Goal: Task Accomplishment & Management: Complete application form

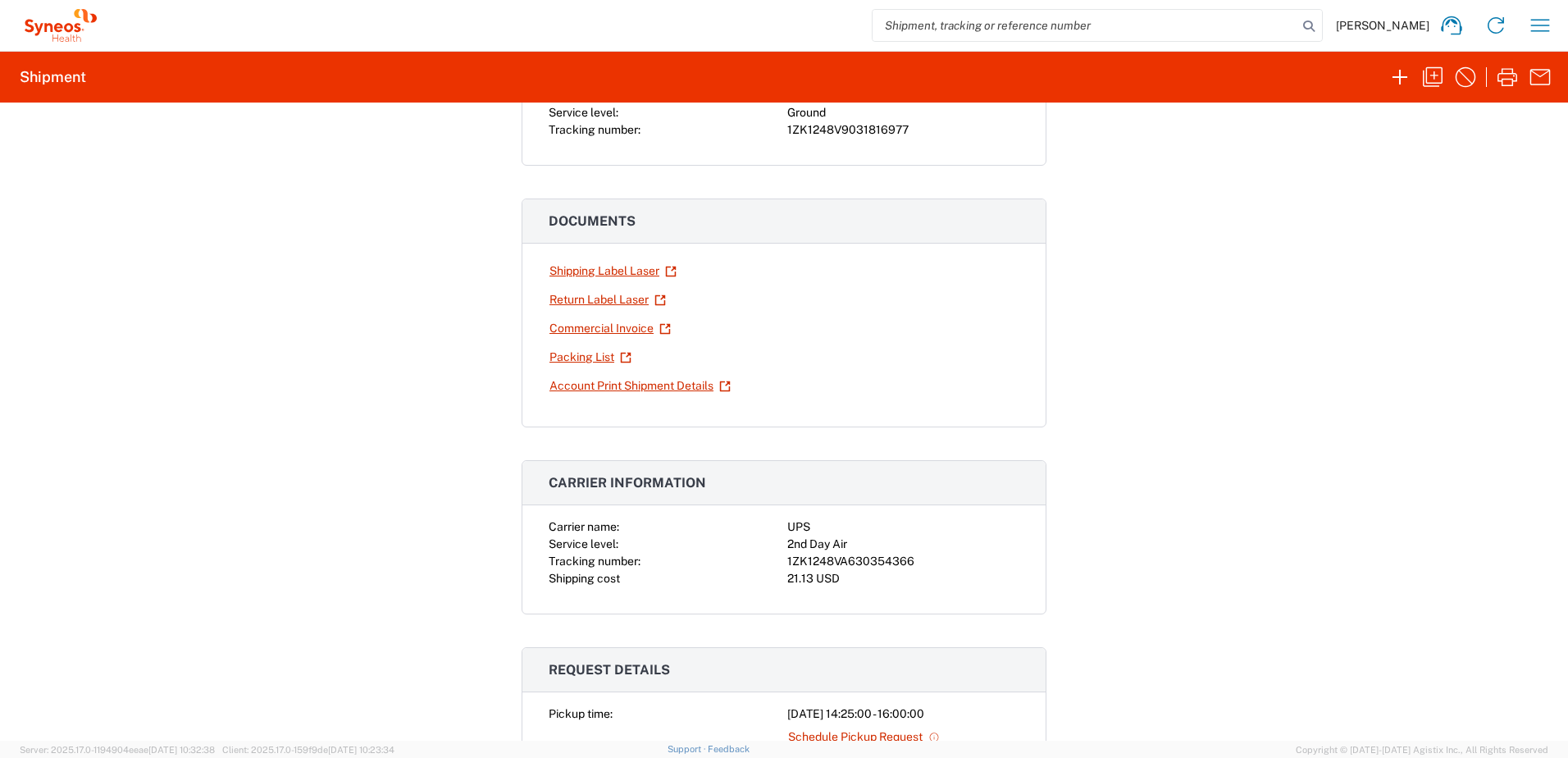
scroll to position [164, 0]
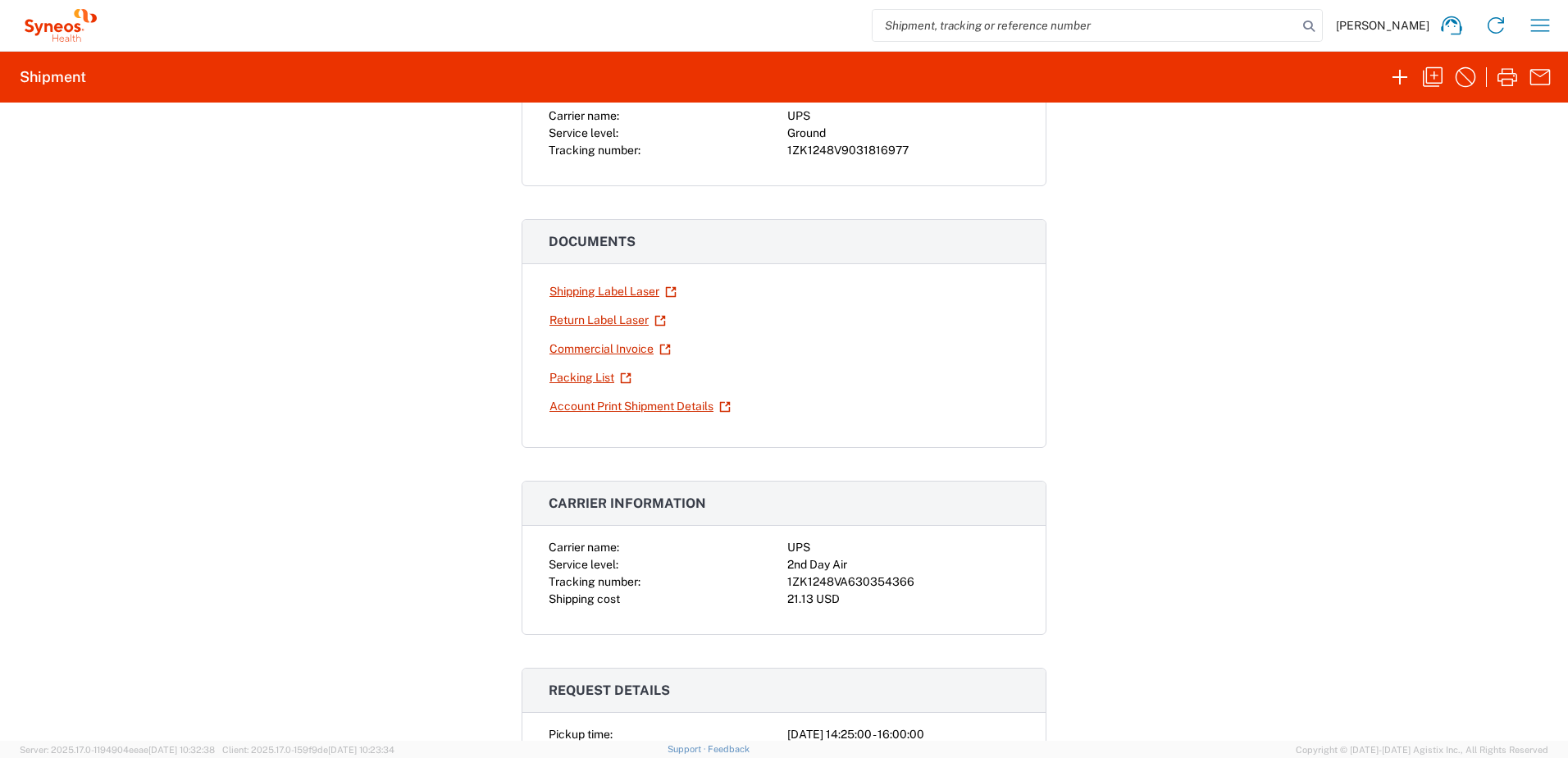
click at [1242, 242] on div "Shipment 56551191 Google Maps Return shipment Carrier name: UPS Service level: …" at bounding box center [784, 422] width 1568 height 639
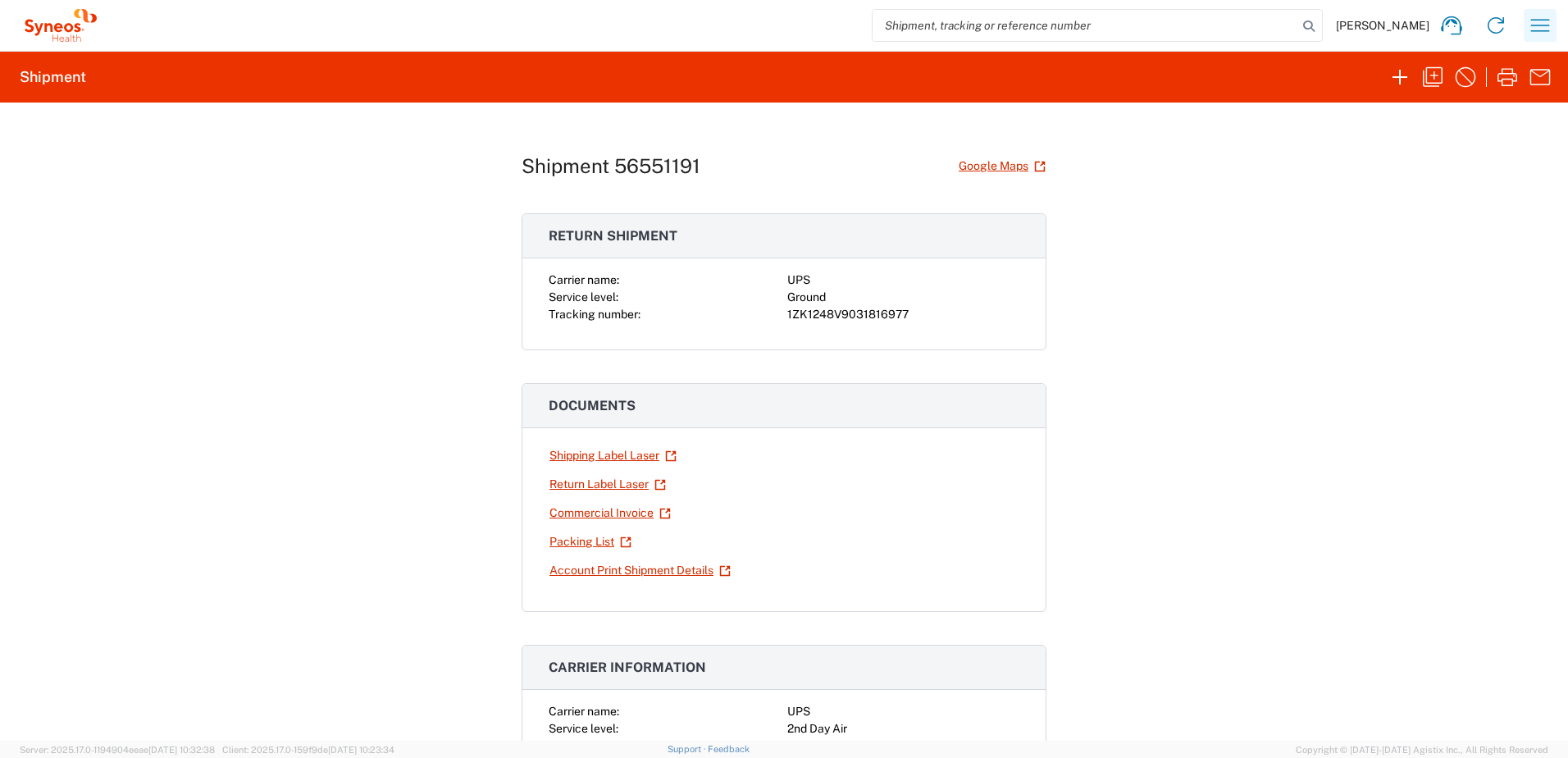
click at [1547, 24] on icon "button" at bounding box center [1539, 25] width 26 height 26
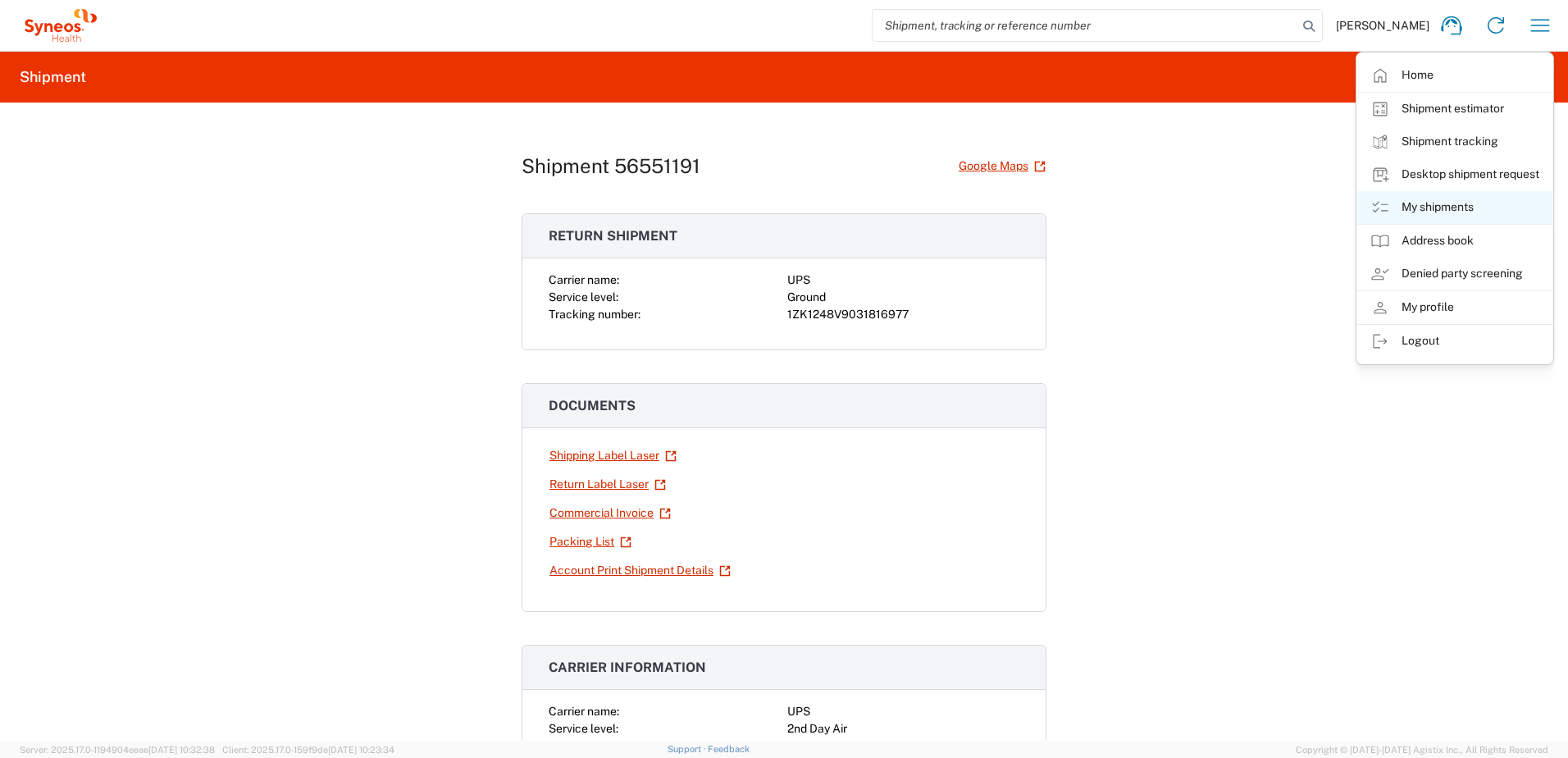
click at [1445, 205] on link "My shipments" at bounding box center [1454, 207] width 195 height 32
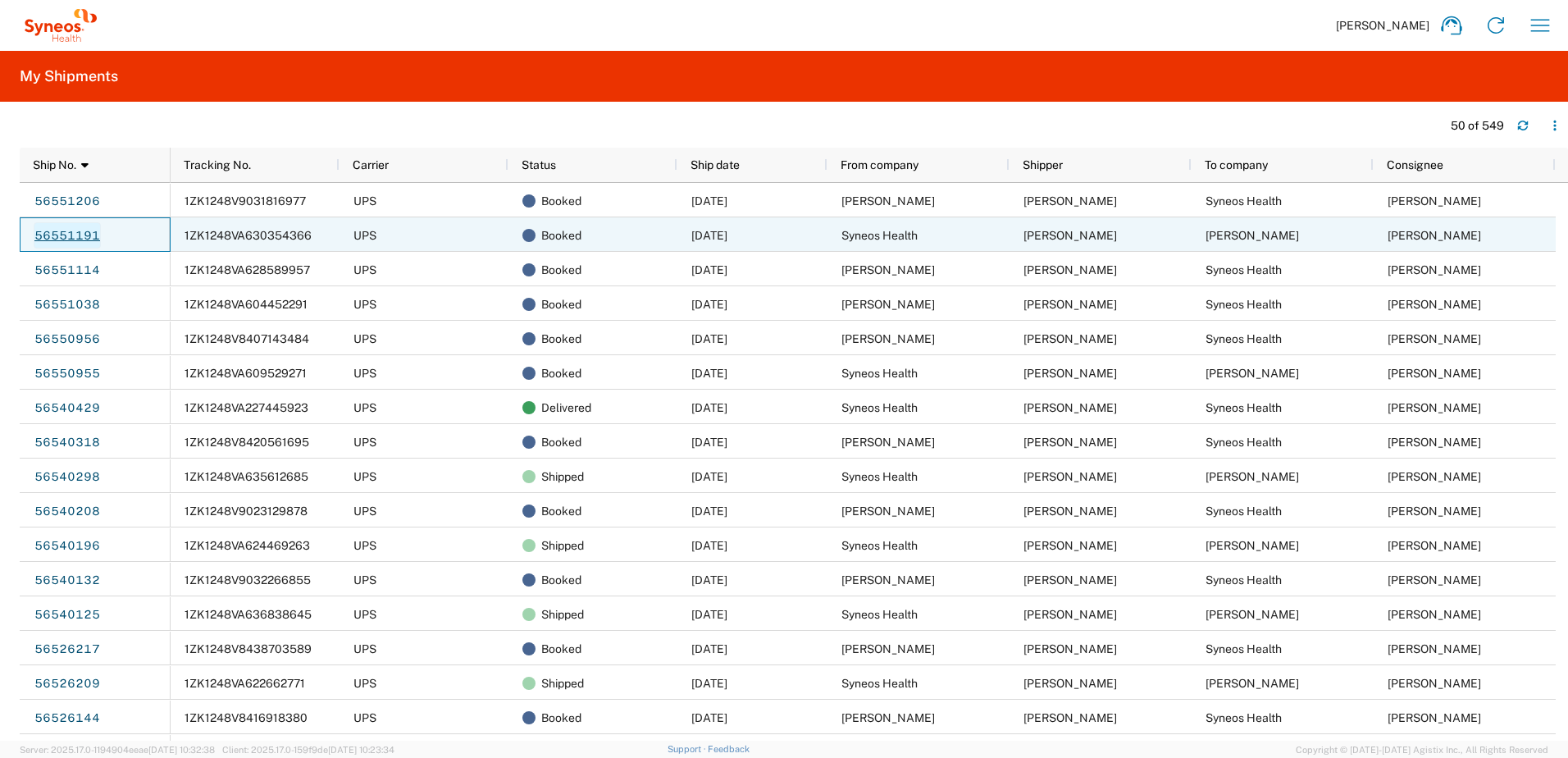
click at [70, 228] on link "56551191" at bounding box center [67, 235] width 68 height 26
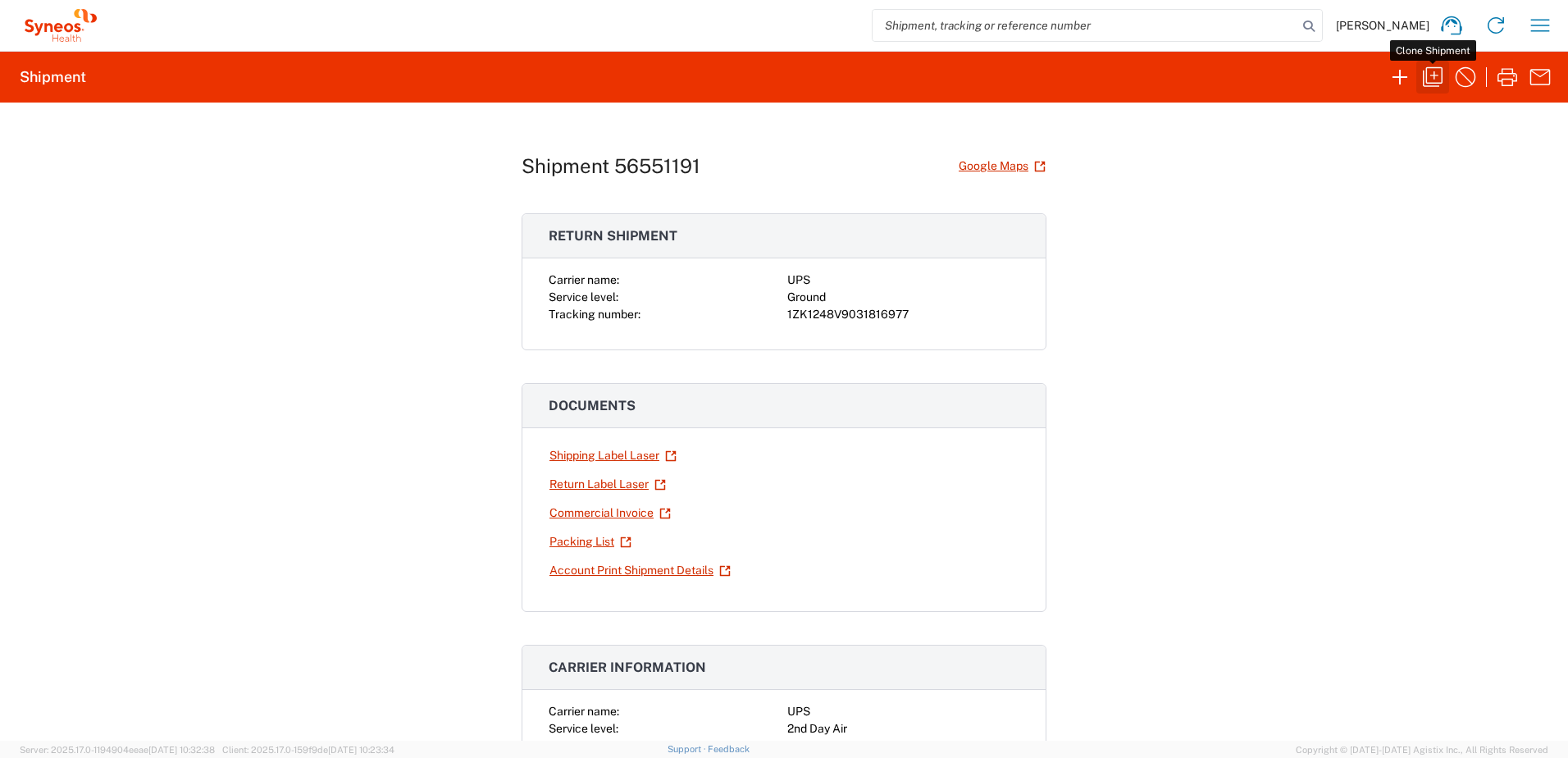
click at [1426, 77] on icon "button" at bounding box center [1432, 77] width 19 height 19
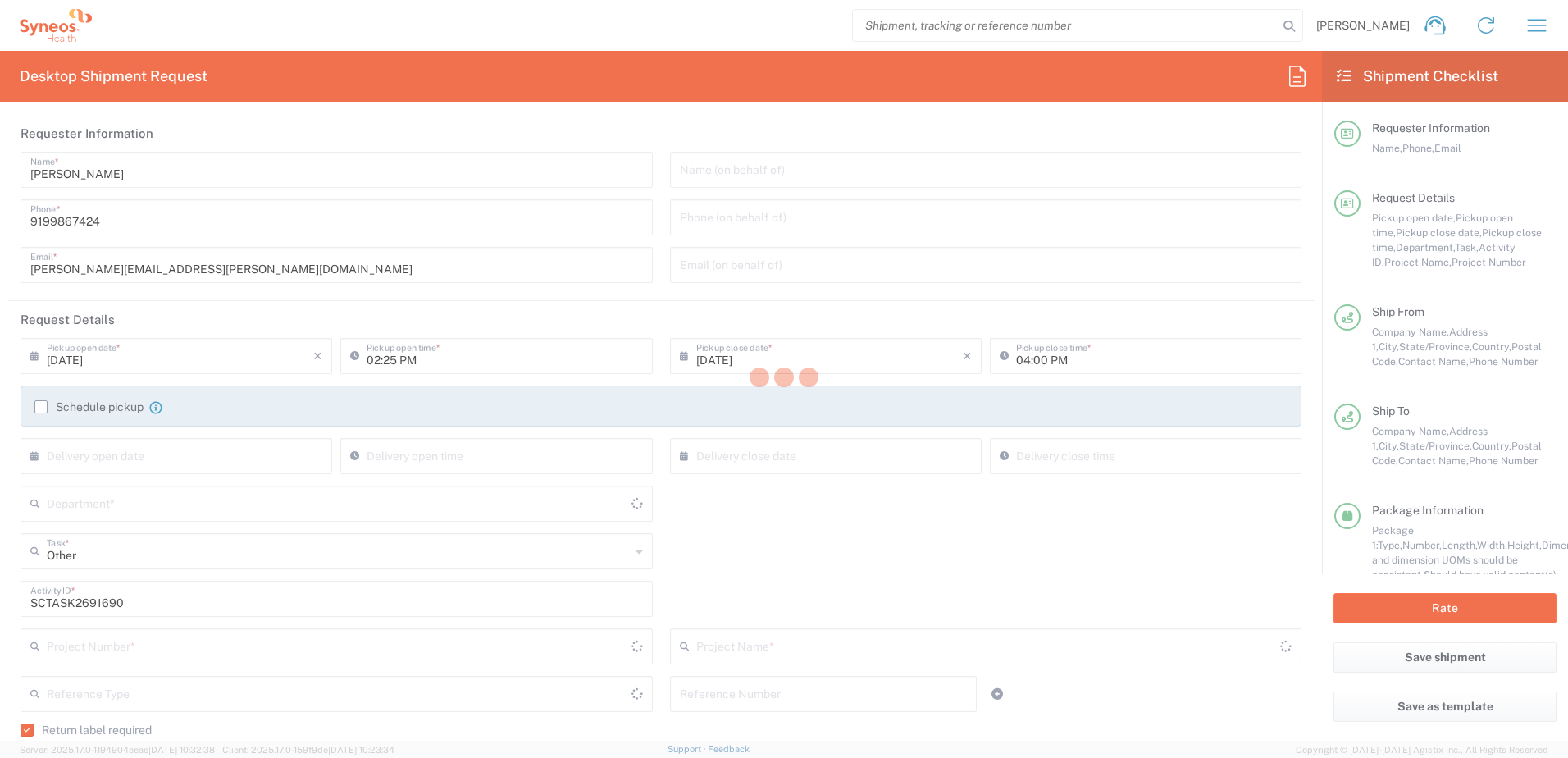
type input "4520 DEPARTMENTAL EXPENSE"
type input "[US_STATE]"
type input "[GEOGRAPHIC_DATA]"
type input "Residential/Home"
type input "Your Packaging"
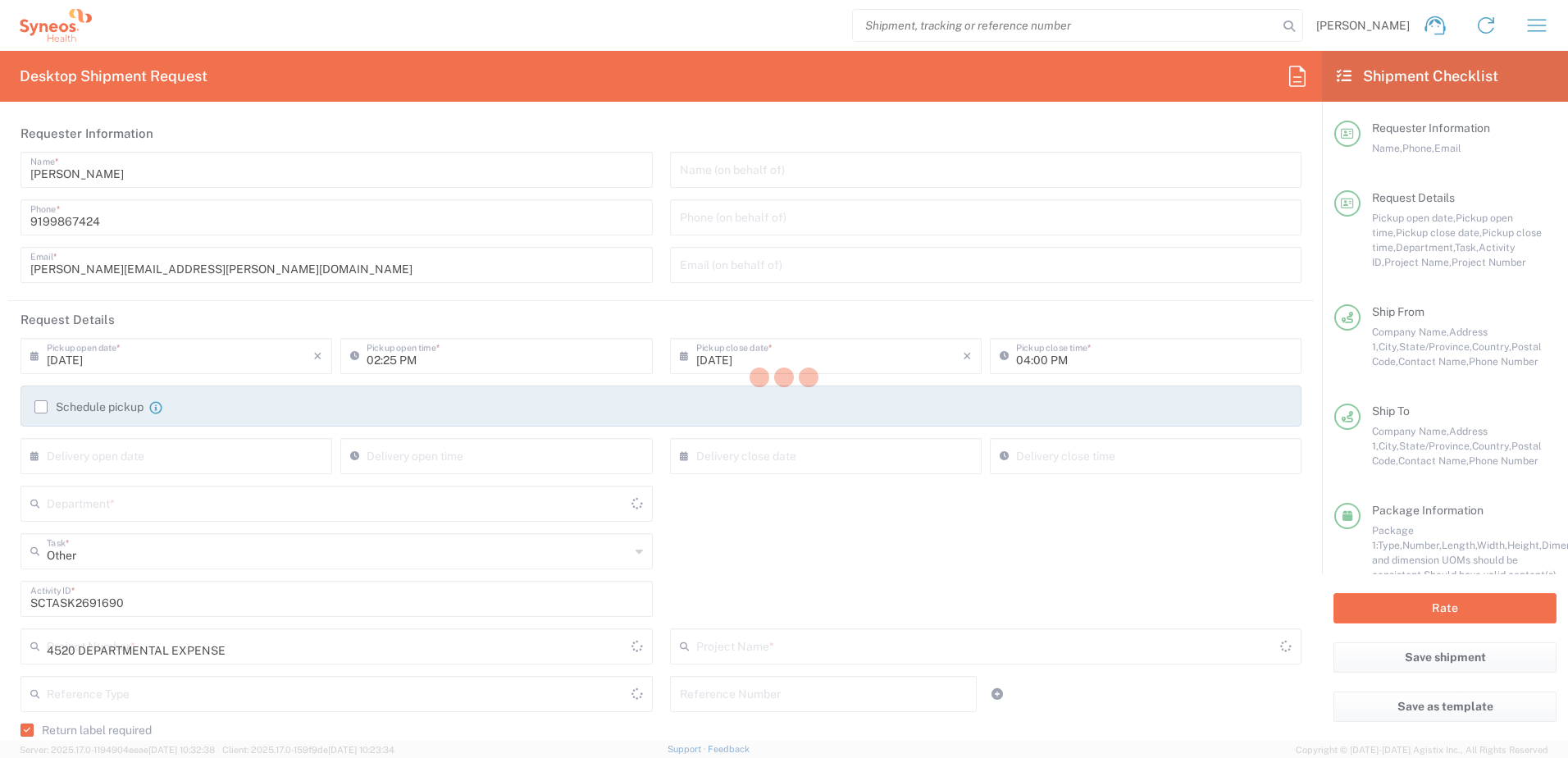
type input "4510"
type input "4520 DEPARTMENTAL EXPENSE"
type input "Ground"
type input "[US_STATE]"
type input "[GEOGRAPHIC_DATA]"
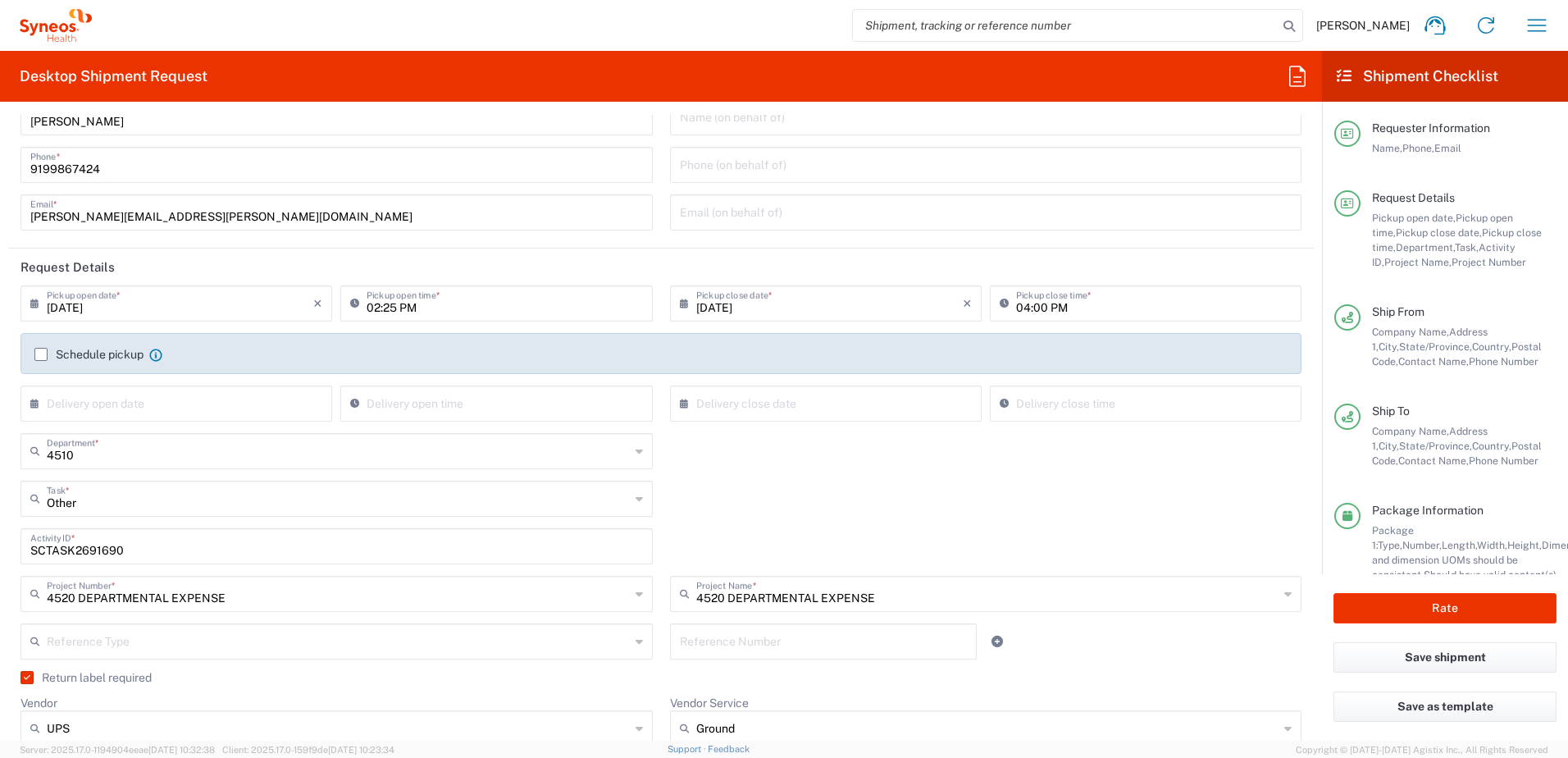
scroll to position [82, 0]
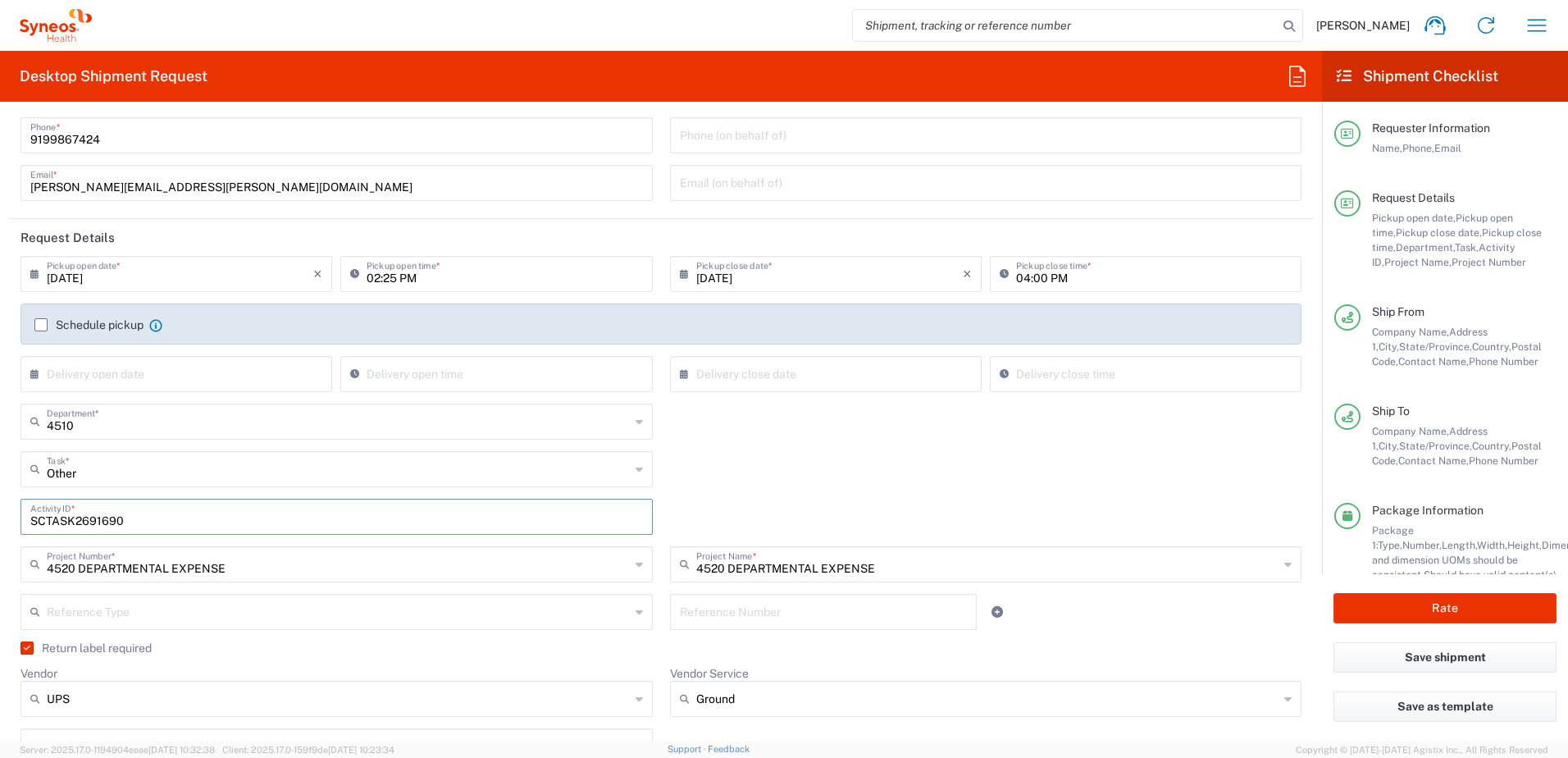
drag, startPoint x: 132, startPoint y: 519, endPoint x: 5, endPoint y: 503, distance: 128.0
click at [5, 503] on form "Requester Information [PERSON_NAME] Name * [PHONE_NUMBER] Phone * [PERSON_NAME]…" at bounding box center [661, 428] width 1322 height 626
paste input "58"
type input "SCTASK2691658"
click at [827, 482] on div "Other Task * Other Break/Fix Inventory Transfer New Hire Refresh" at bounding box center [661, 474] width 1298 height 47
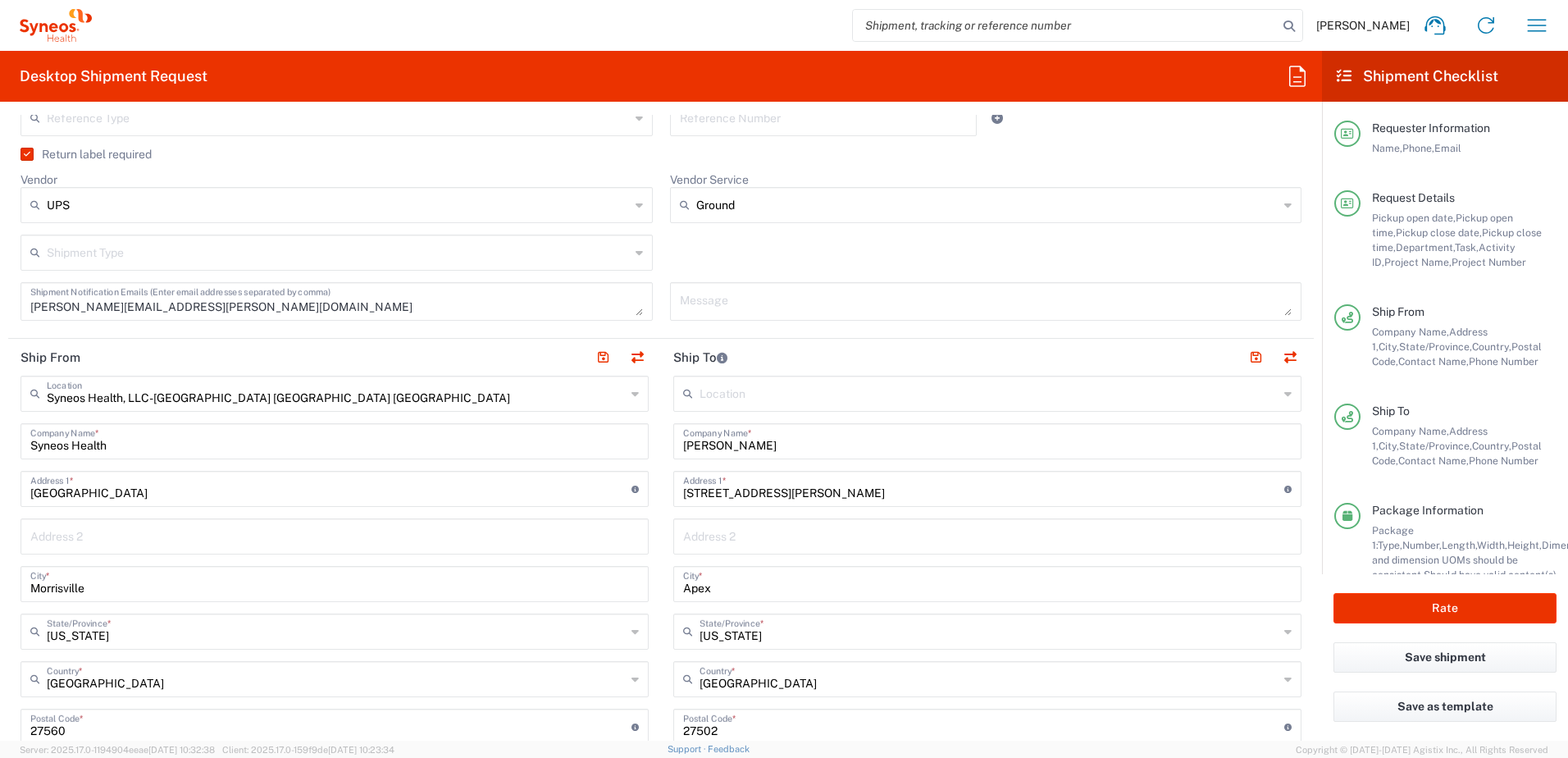
scroll to position [656, 0]
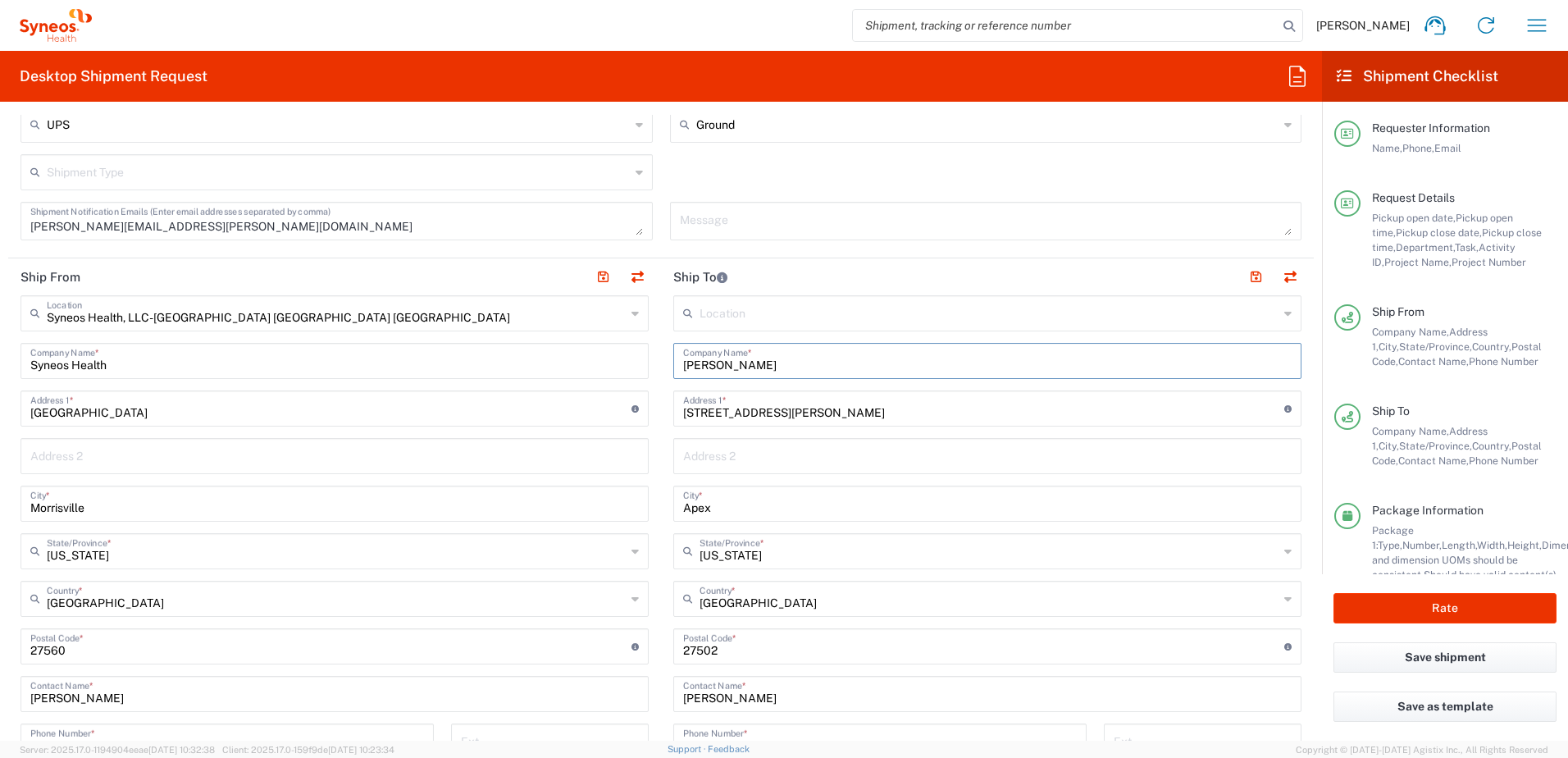
drag, startPoint x: 785, startPoint y: 372, endPoint x: 650, endPoint y: 348, distance: 137.1
click at [650, 348] on div "Ship From Syneos Health, LLC-[GEOGRAPHIC_DATA] [GEOGRAPHIC_DATA] [GEOGRAPHIC_DA…" at bounding box center [661, 624] width 1305 height 732
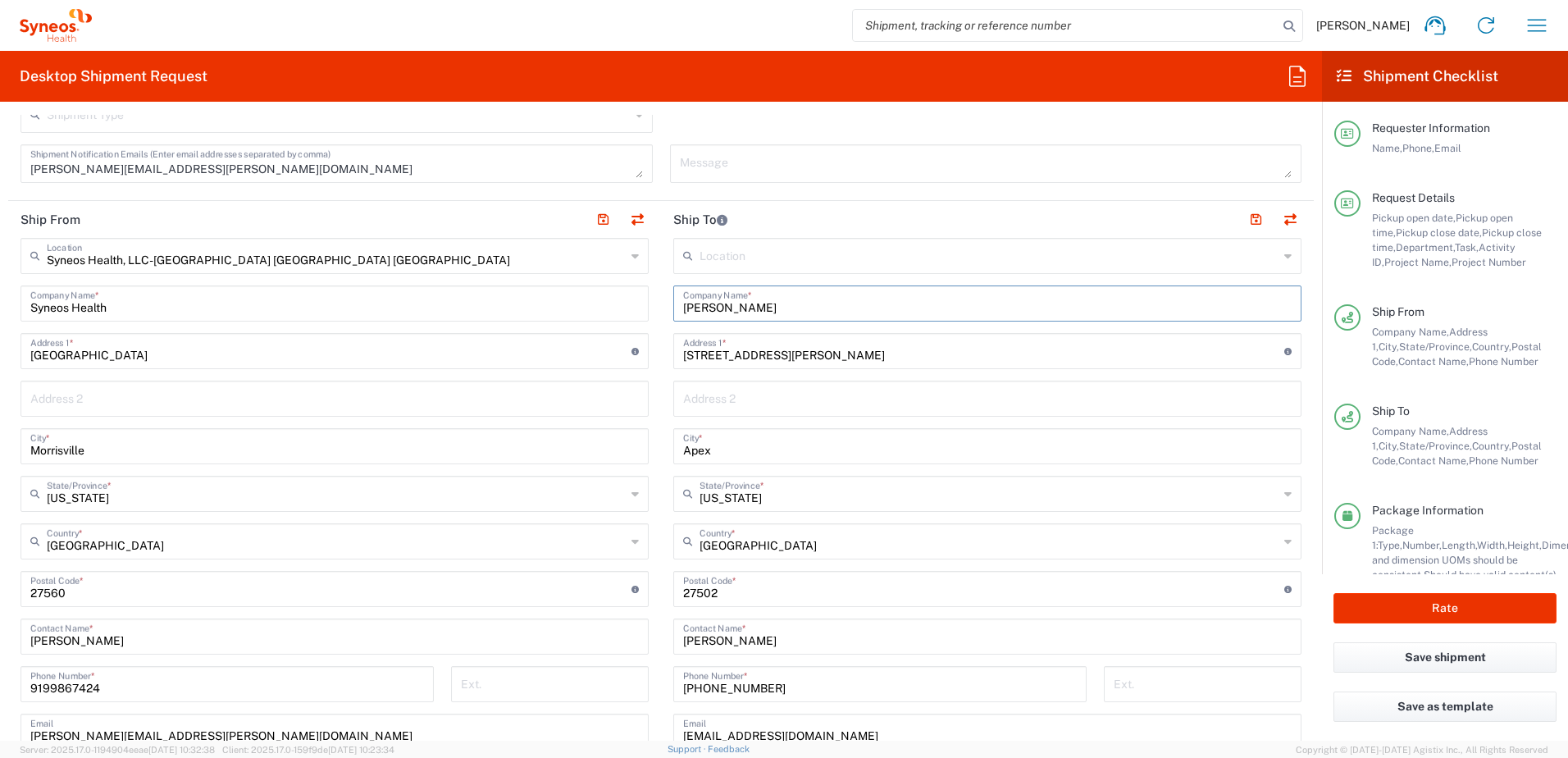
scroll to position [739, 0]
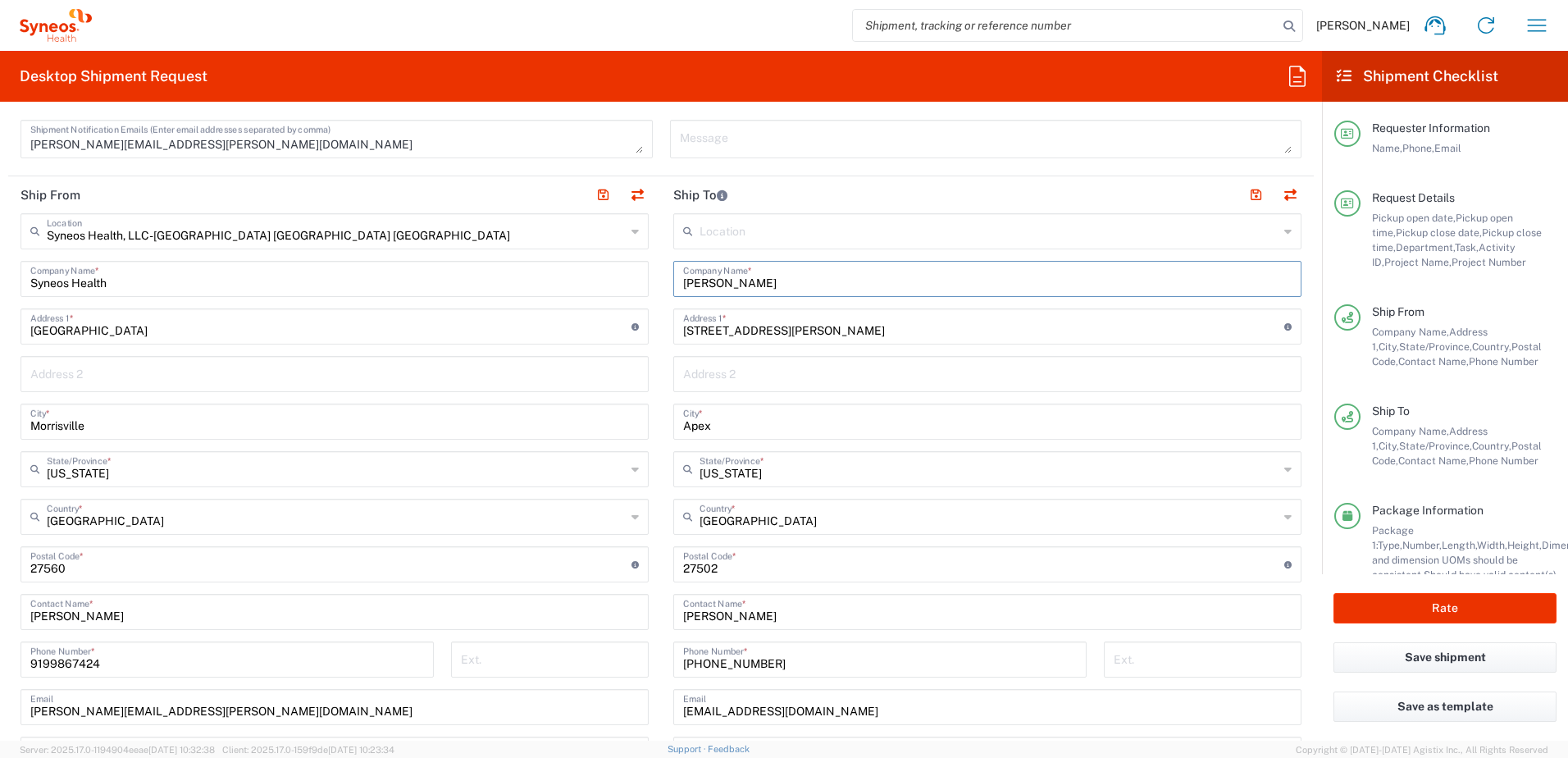
type input "[PERSON_NAME]"
drag, startPoint x: 775, startPoint y: 614, endPoint x: 528, endPoint y: 586, distance: 248.6
click at [526, 588] on div "Ship From Syneos Health, LLC-[GEOGRAPHIC_DATA] [GEOGRAPHIC_DATA] [GEOGRAPHIC_DA…" at bounding box center [661, 542] width 1305 height 732
paste input "[PERSON_NAME]"
type input "[PERSON_NAME]"
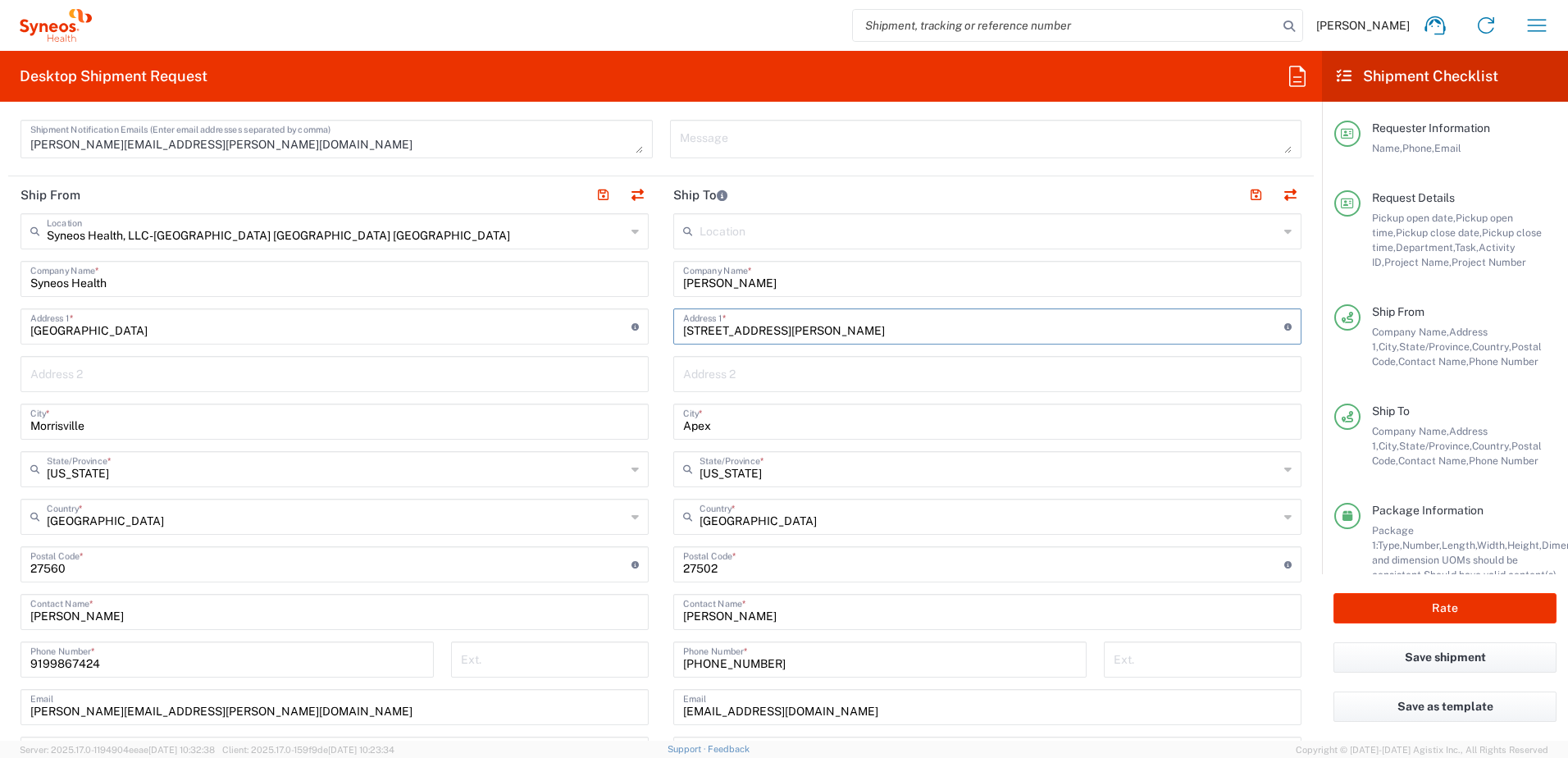
drag, startPoint x: 853, startPoint y: 329, endPoint x: 630, endPoint y: 310, distance: 223.8
click at [630, 310] on div "Ship From Syneos Health, LLC-[GEOGRAPHIC_DATA] [GEOGRAPHIC_DATA] [GEOGRAPHIC_DA…" at bounding box center [661, 542] width 1305 height 732
paste input "[STREET_ADDRESS]"
type input "[STREET_ADDRESS]"
click at [714, 371] on input "text" at bounding box center [987, 372] width 609 height 29
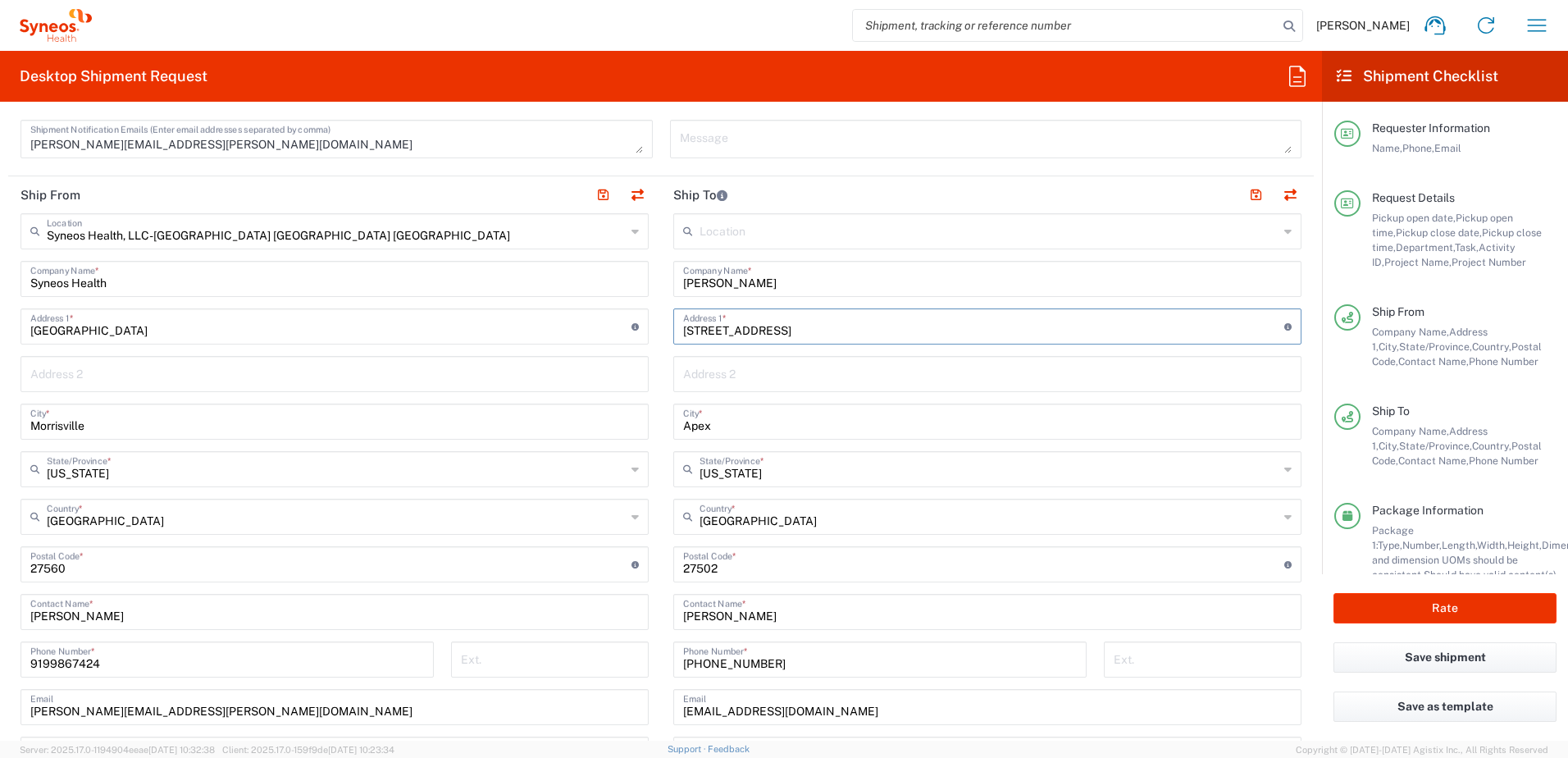
paste input "Apt 407"
type input "Apt 407"
drag, startPoint x: 730, startPoint y: 426, endPoint x: 619, endPoint y: 411, distance: 112.0
click at [619, 412] on div "Ship From Syneos Health, LLC-[GEOGRAPHIC_DATA] [GEOGRAPHIC_DATA] [GEOGRAPHIC_DA…" at bounding box center [661, 542] width 1305 height 732
type input "[GEOGRAPHIC_DATA]"
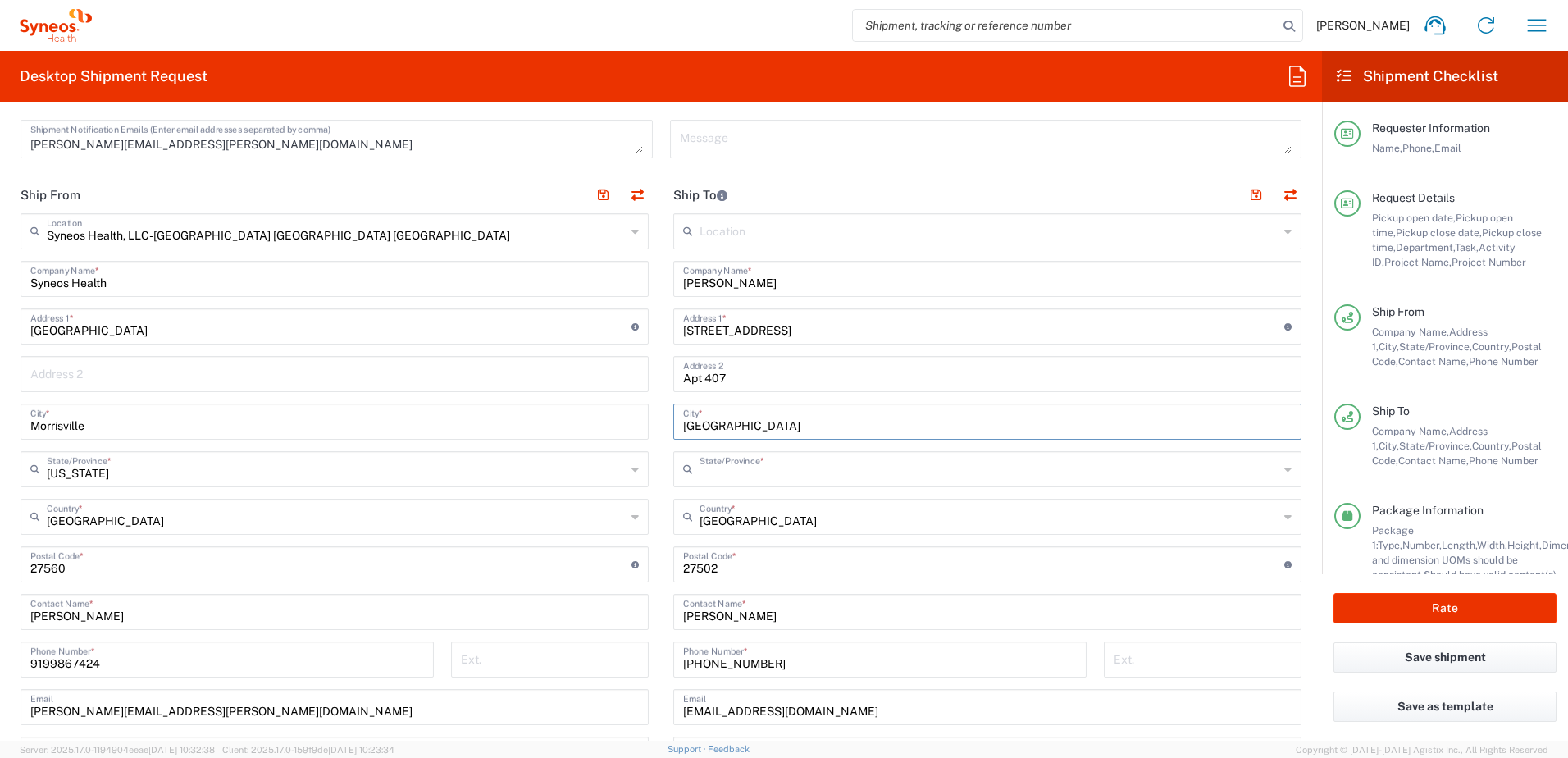
click at [866, 479] on input "text" at bounding box center [989, 467] width 579 height 29
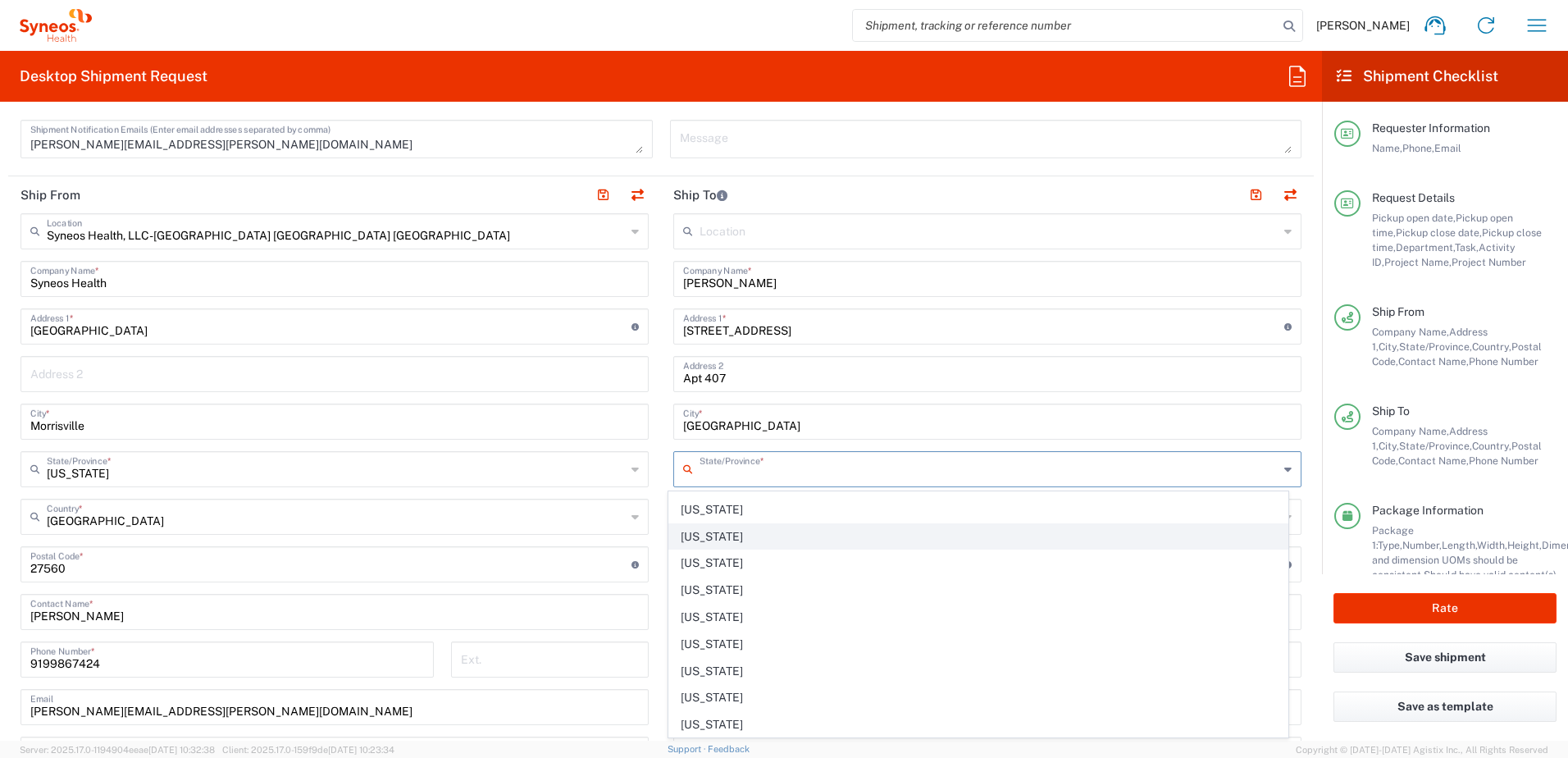
scroll to position [1261, 0]
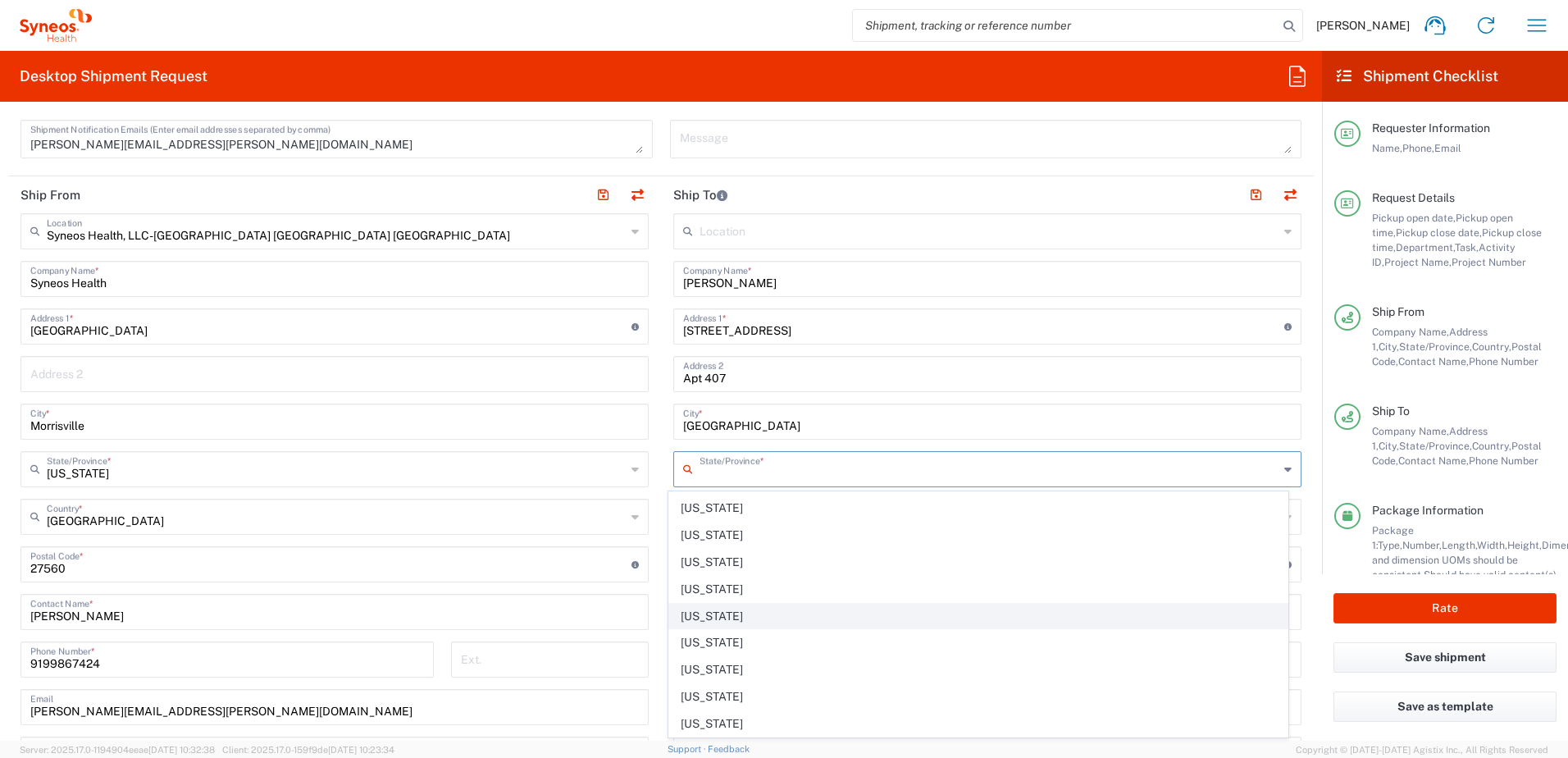
click at [702, 608] on span "[US_STATE]" at bounding box center [978, 615] width 619 height 25
type input "[US_STATE]"
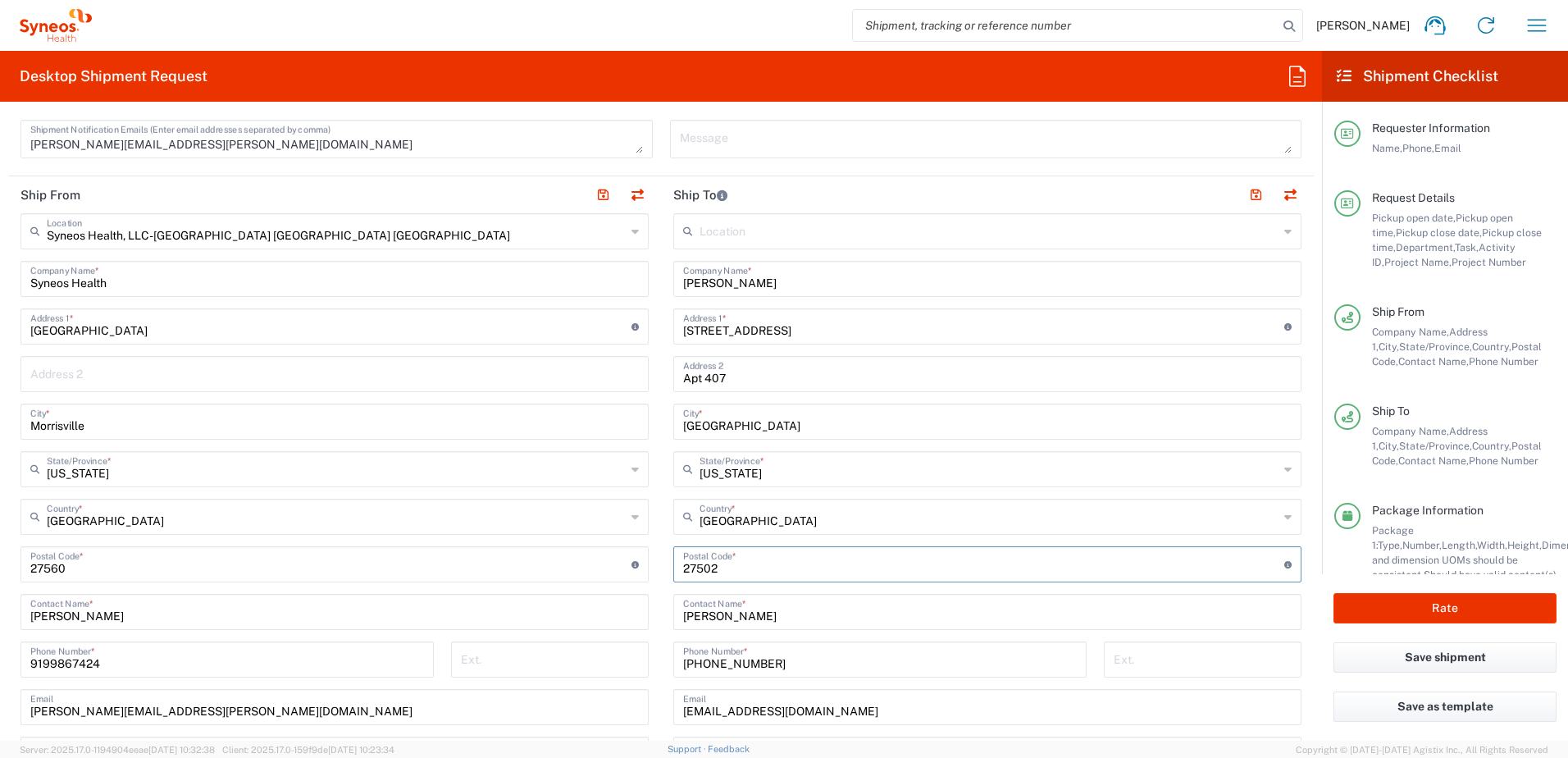
drag, startPoint x: 743, startPoint y: 567, endPoint x: 649, endPoint y: 559, distance: 94.3
click at [649, 559] on div "Ship From Syneos Health, LLC-[GEOGRAPHIC_DATA] [GEOGRAPHIC_DATA] [GEOGRAPHIC_DA…" at bounding box center [661, 542] width 1305 height 732
paste input "22202"
type input "22202"
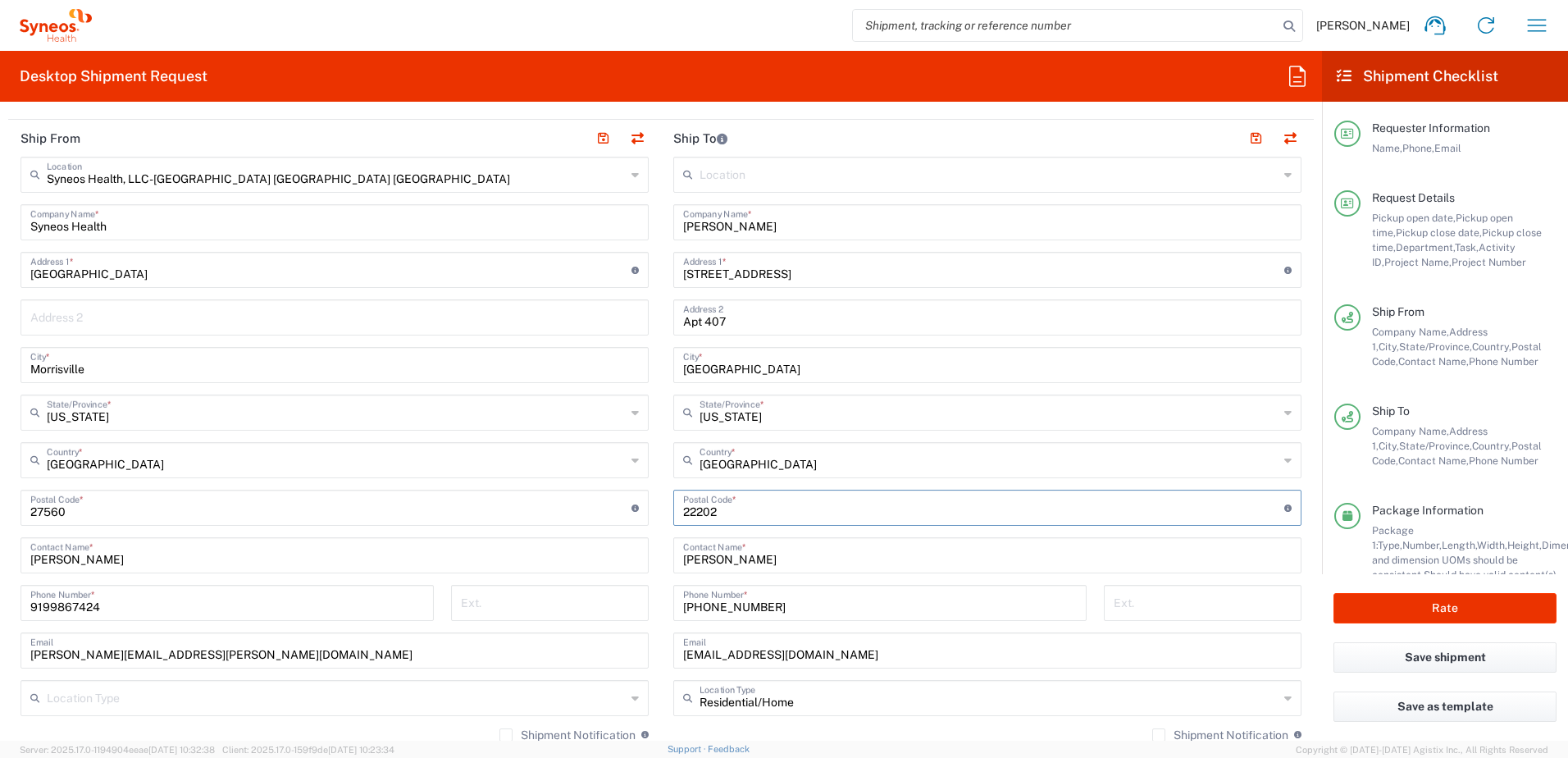
scroll to position [820, 0]
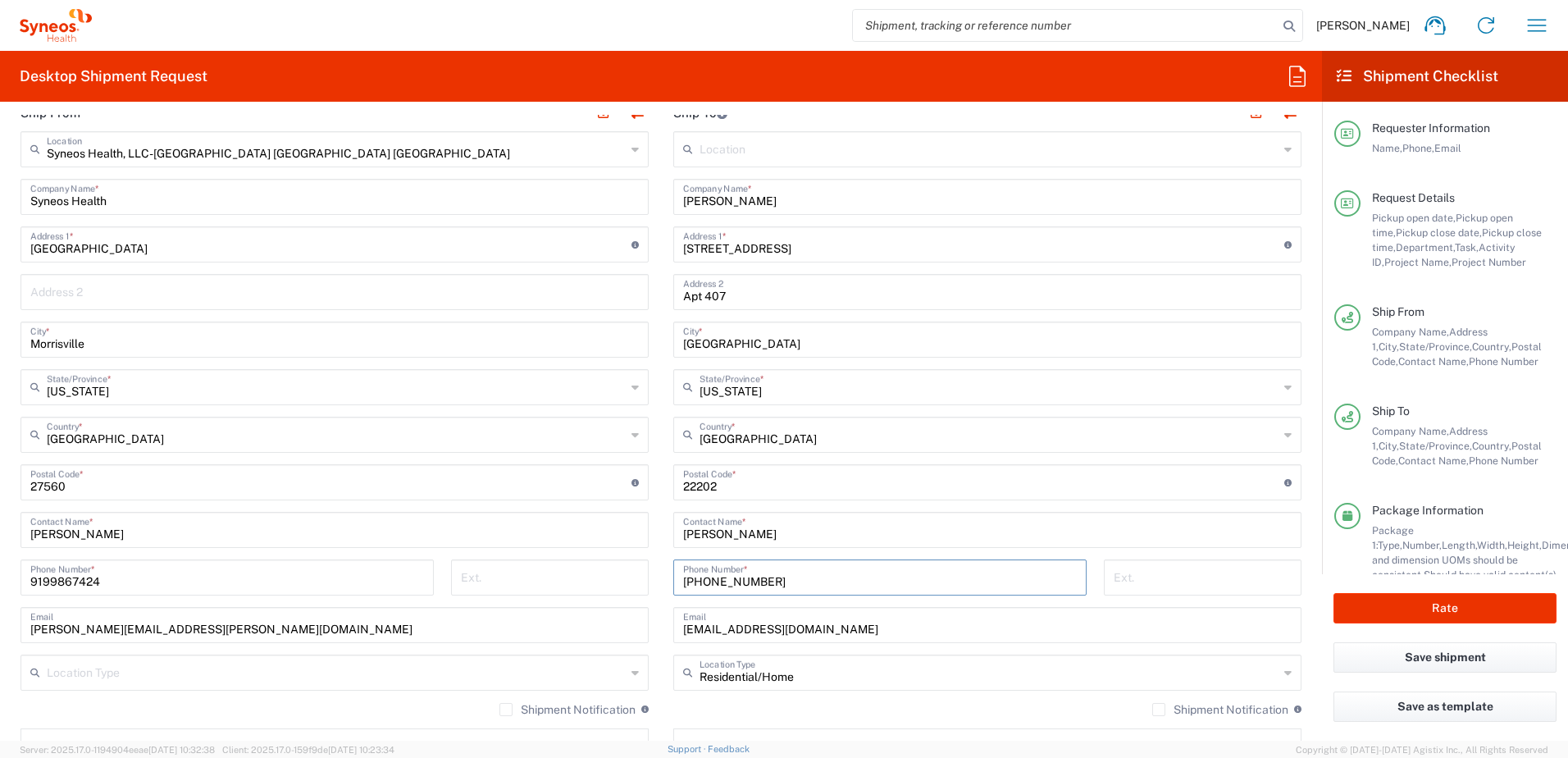
drag, startPoint x: 782, startPoint y: 583, endPoint x: 577, endPoint y: 551, distance: 207.5
click at [577, 551] on div "Ship From Syneos Health, LLC-[GEOGRAPHIC_DATA] [GEOGRAPHIC_DATA] [GEOGRAPHIC_DA…" at bounding box center [661, 460] width 1305 height 732
paste input "[PHONE_NUMBER]"
type input "[PHONE_NUMBER]"
drag, startPoint x: 711, startPoint y: 619, endPoint x: 631, endPoint y: 609, distance: 80.6
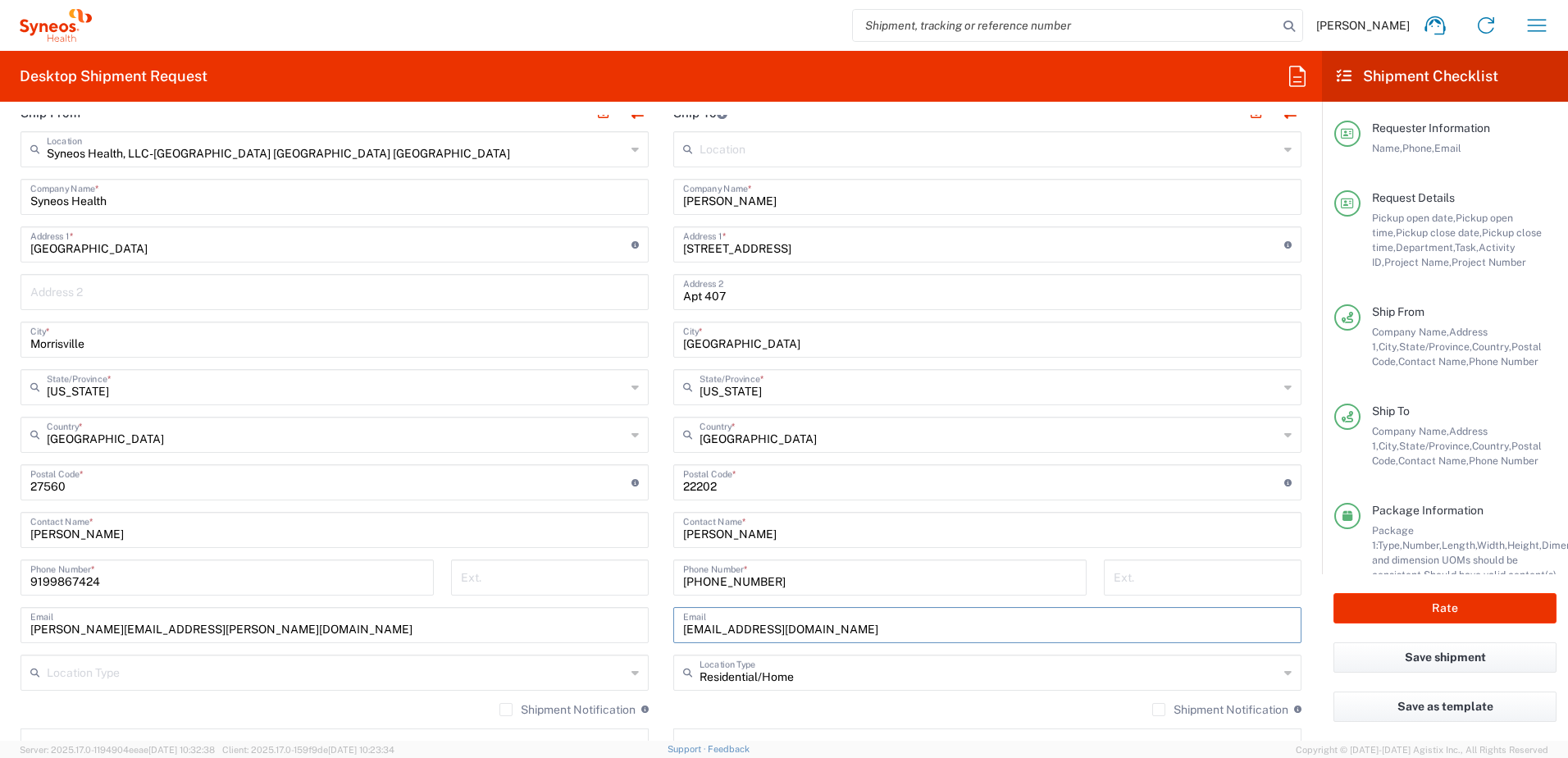
click at [631, 609] on div "Ship From Syneos Health, LLC-[GEOGRAPHIC_DATA] [GEOGRAPHIC_DATA] [GEOGRAPHIC_DA…" at bounding box center [661, 460] width 1305 height 732
click at [824, 697] on div "Location [PERSON_NAME] LLC-[GEOGRAPHIC_DATA] [GEOGRAPHIC_DATA] [GEOGRAPHIC_DATA…" at bounding box center [987, 476] width 628 height 690
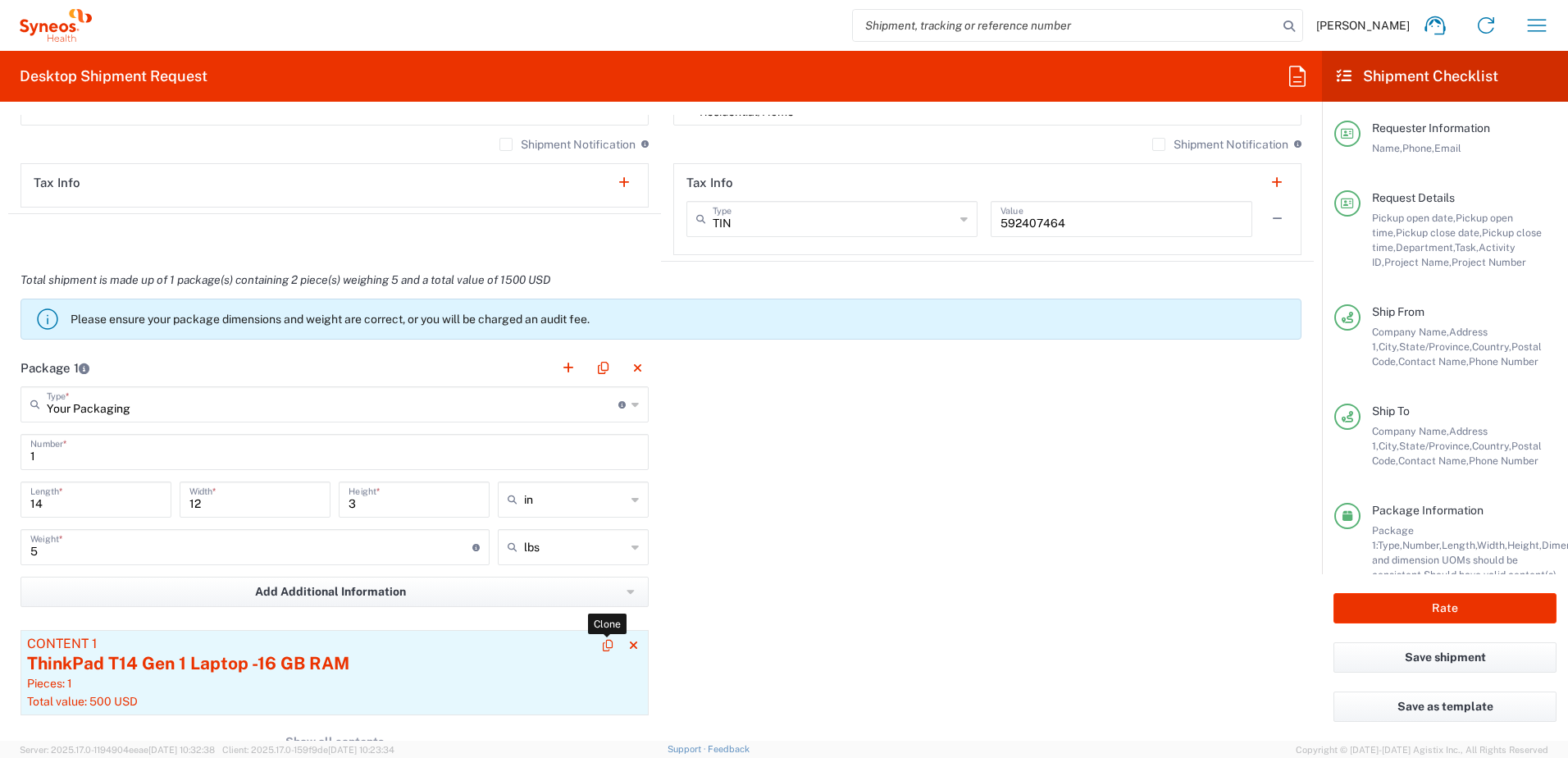
scroll to position [1476, 0]
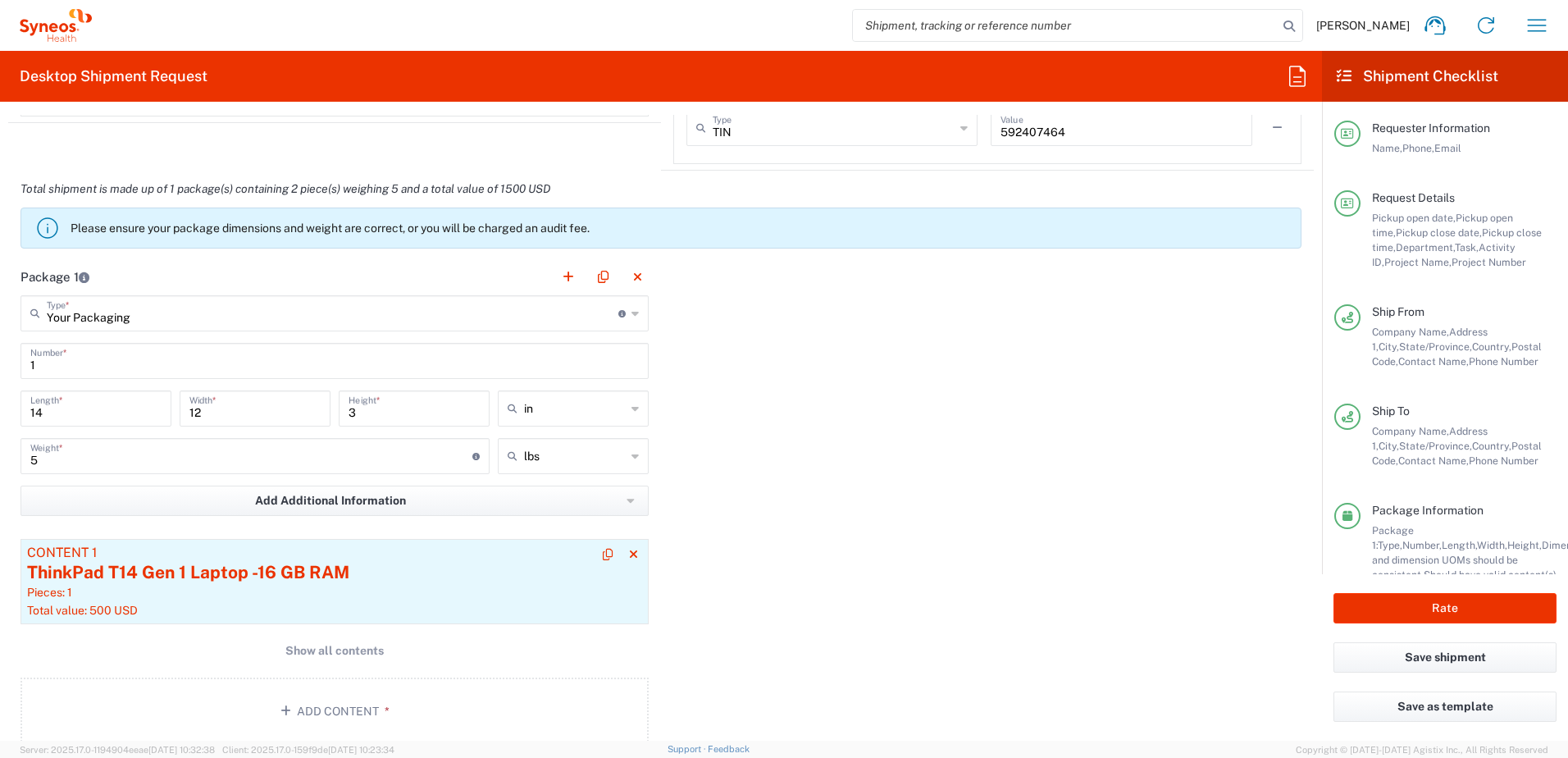
click at [355, 584] on div "ThinkPad T14 Gen 1 Laptop -16 GB RAM" at bounding box center [334, 572] width 615 height 25
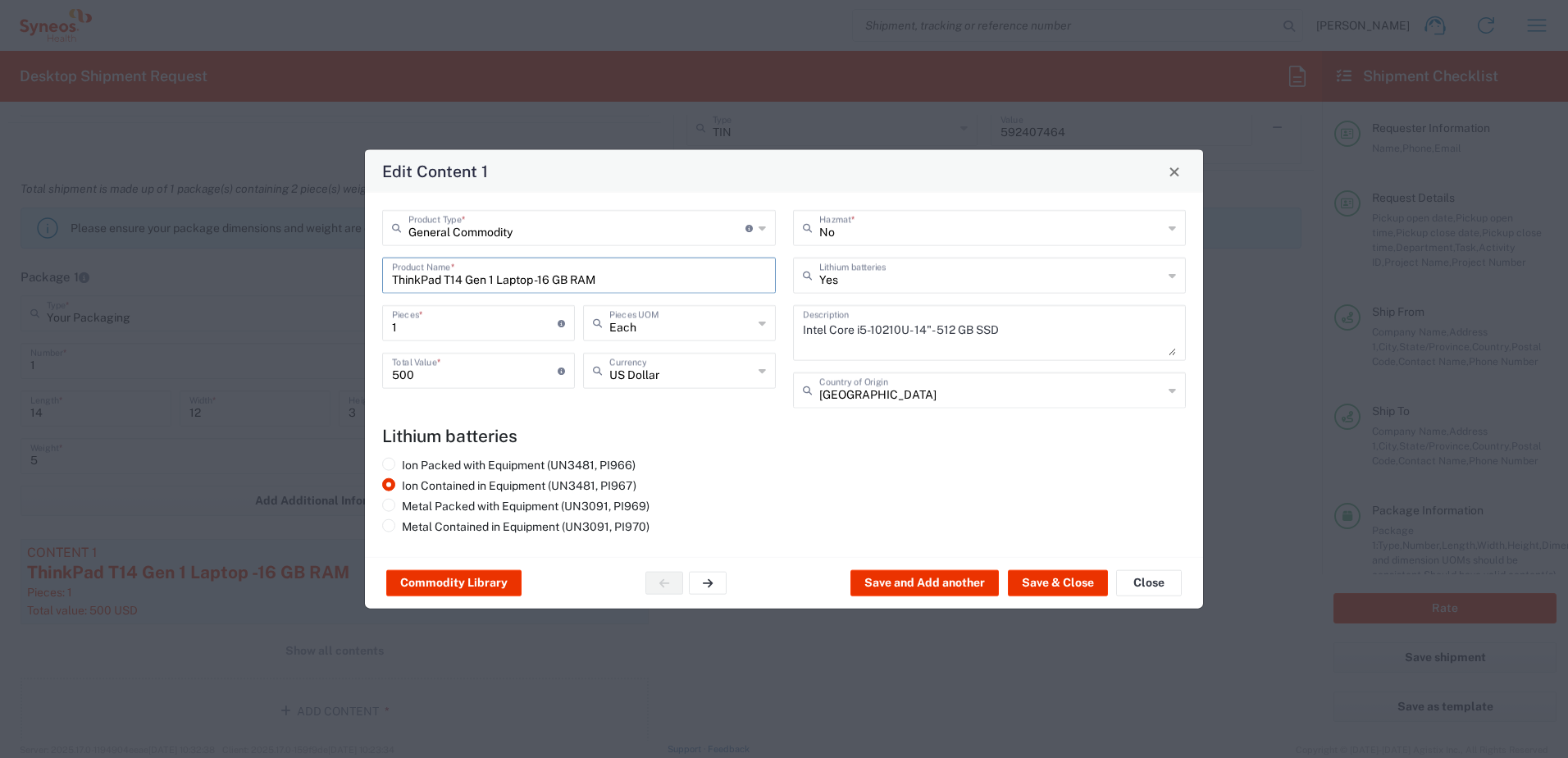
drag, startPoint x: 653, startPoint y: 288, endPoint x: 212, endPoint y: 230, distance: 444.8
click at [212, 230] on div "Edit Content 1 General Commodity Product Type * Document: Paper document genera…" at bounding box center [784, 379] width 1568 height 758
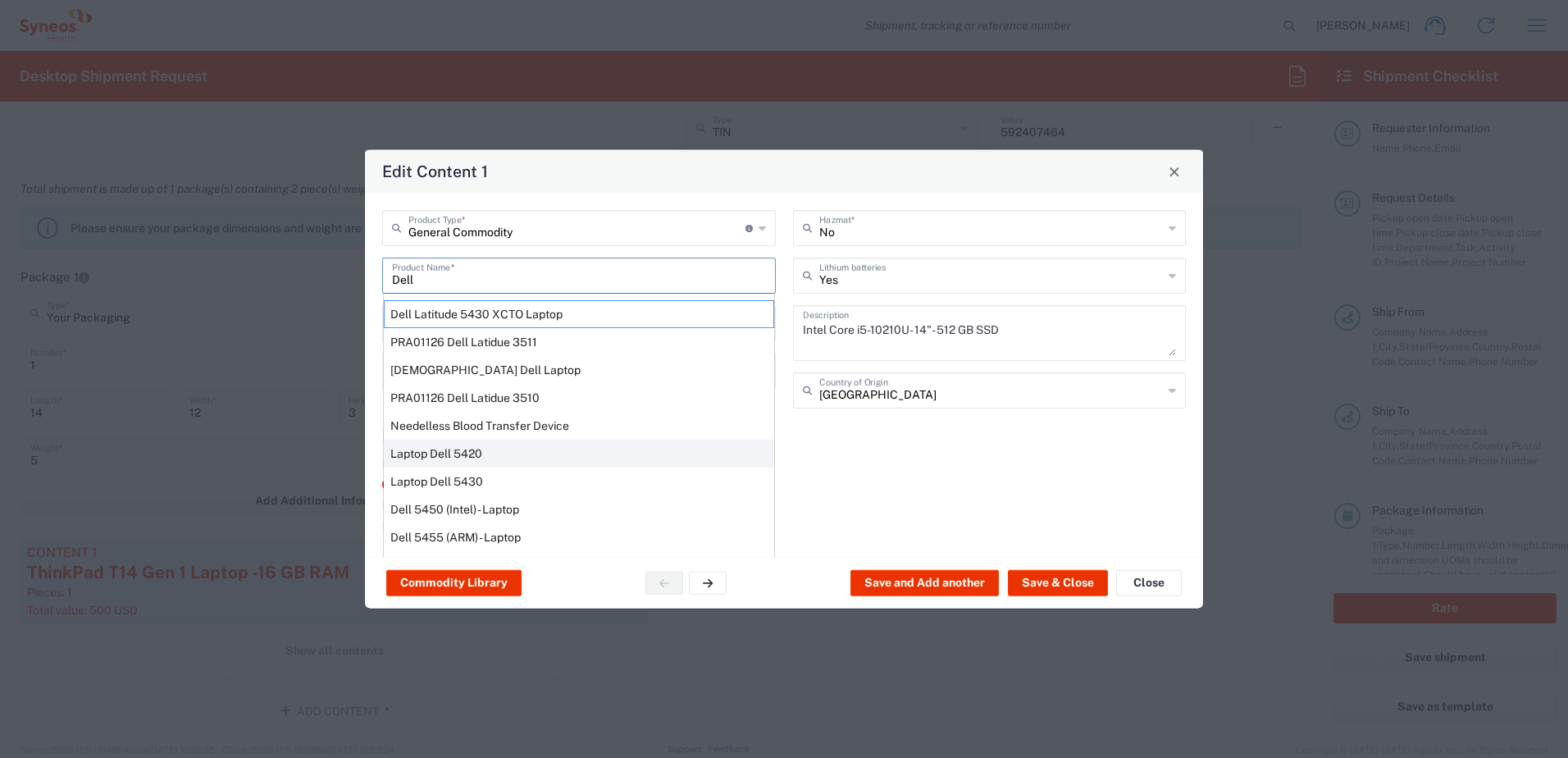
click at [465, 457] on div "Laptop Dell 5420" at bounding box center [579, 454] width 390 height 28
type input "Laptop Dell 5420"
type textarea "Laptop Latitude Dell 5420"
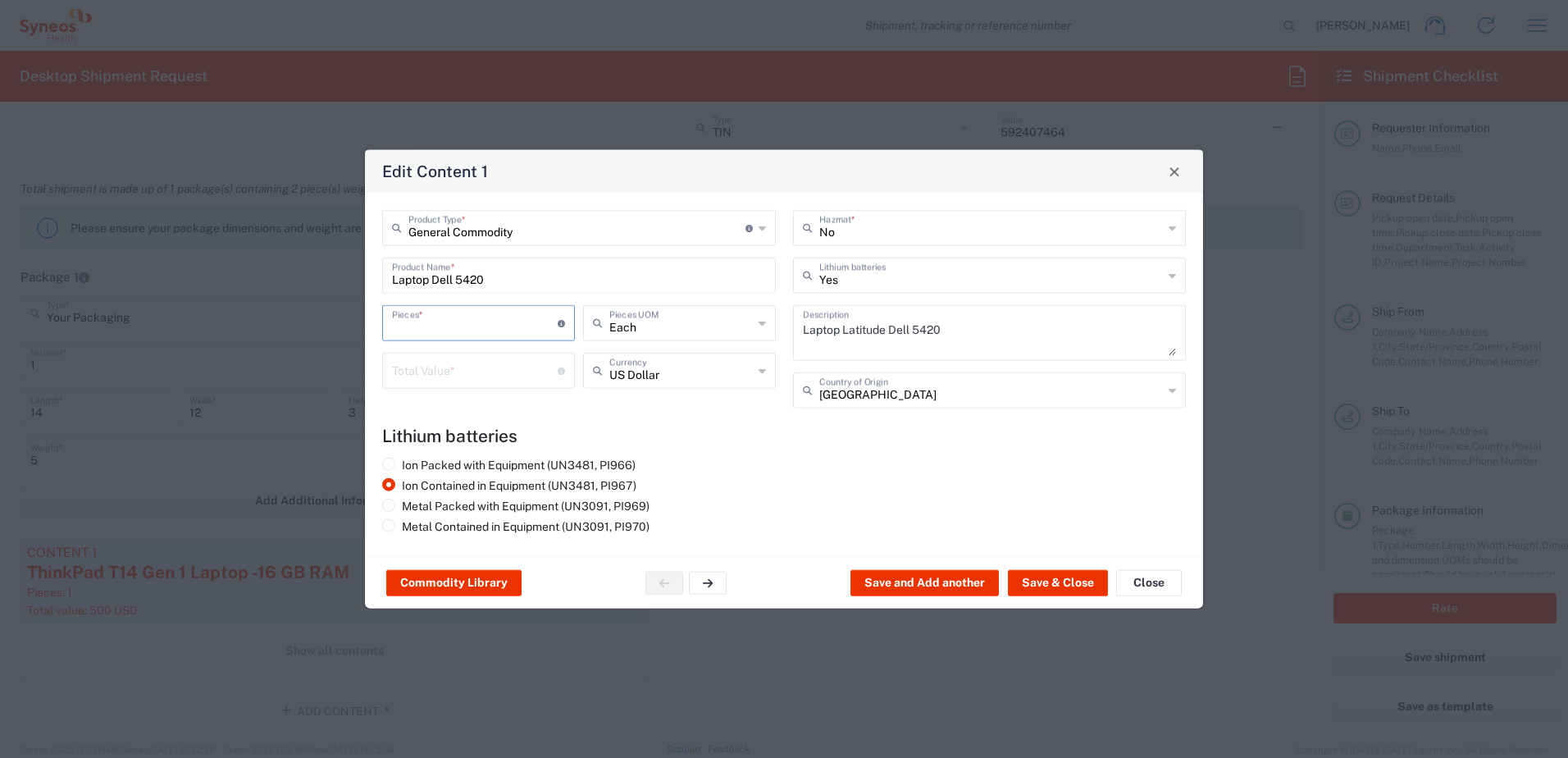
click at [447, 329] on input "number" at bounding box center [475, 321] width 166 height 29
type input "1"
click at [444, 362] on input "number" at bounding box center [475, 369] width 166 height 29
type input "1000"
click at [1048, 590] on button "Save & Close" at bounding box center [1057, 583] width 100 height 26
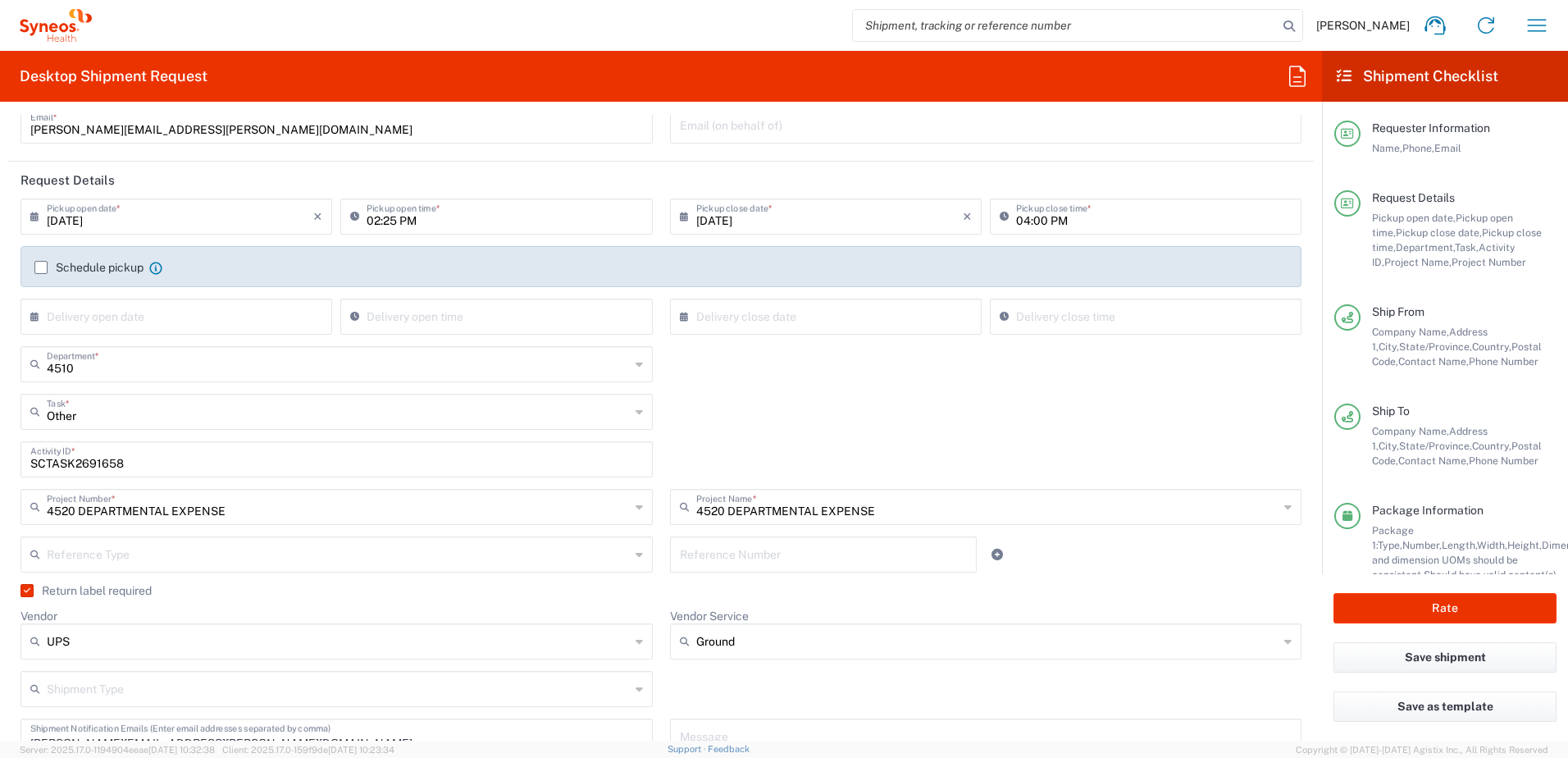
scroll to position [164, 0]
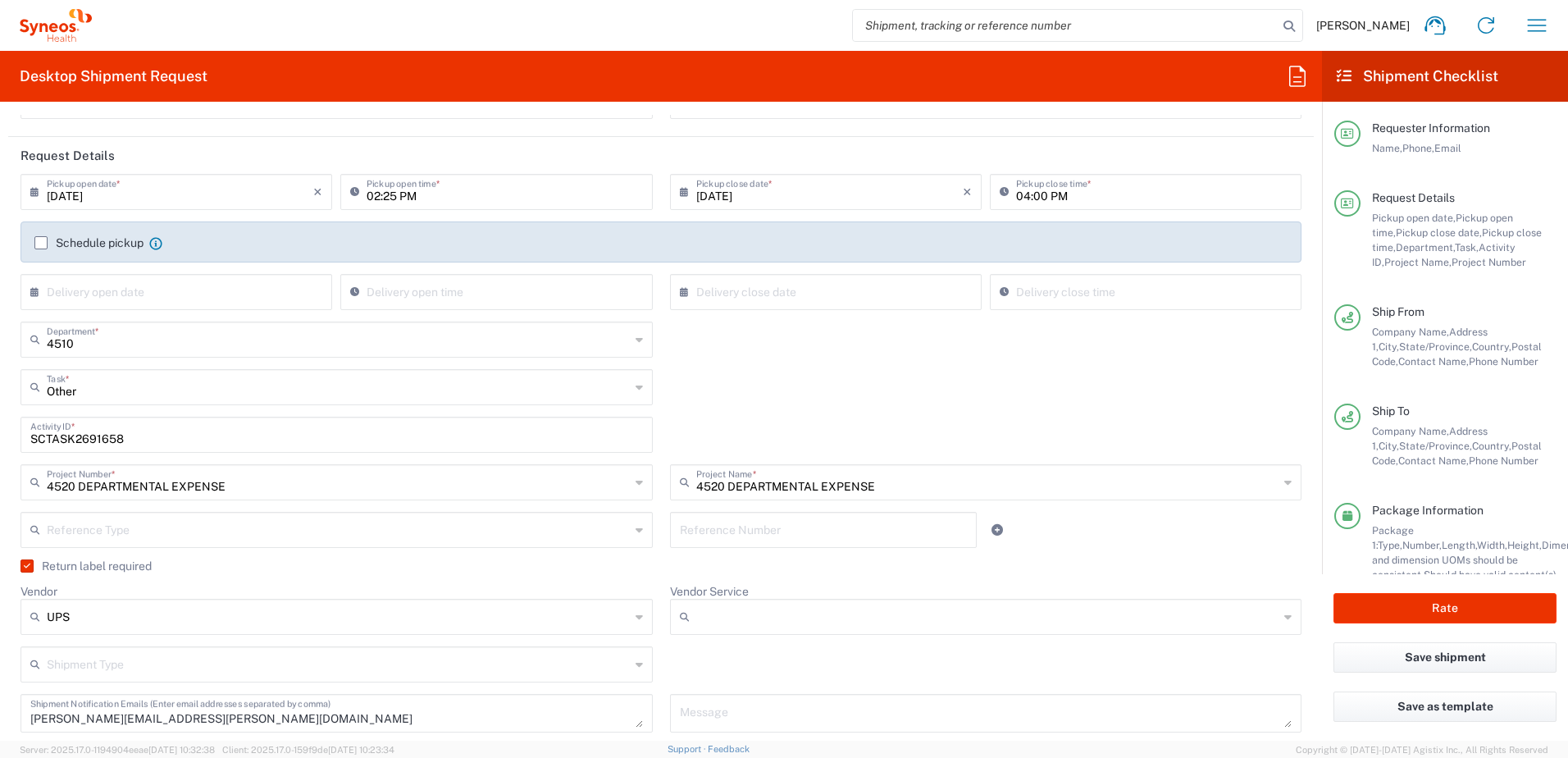
click at [738, 615] on input "Vendor Service" at bounding box center [987, 616] width 583 height 26
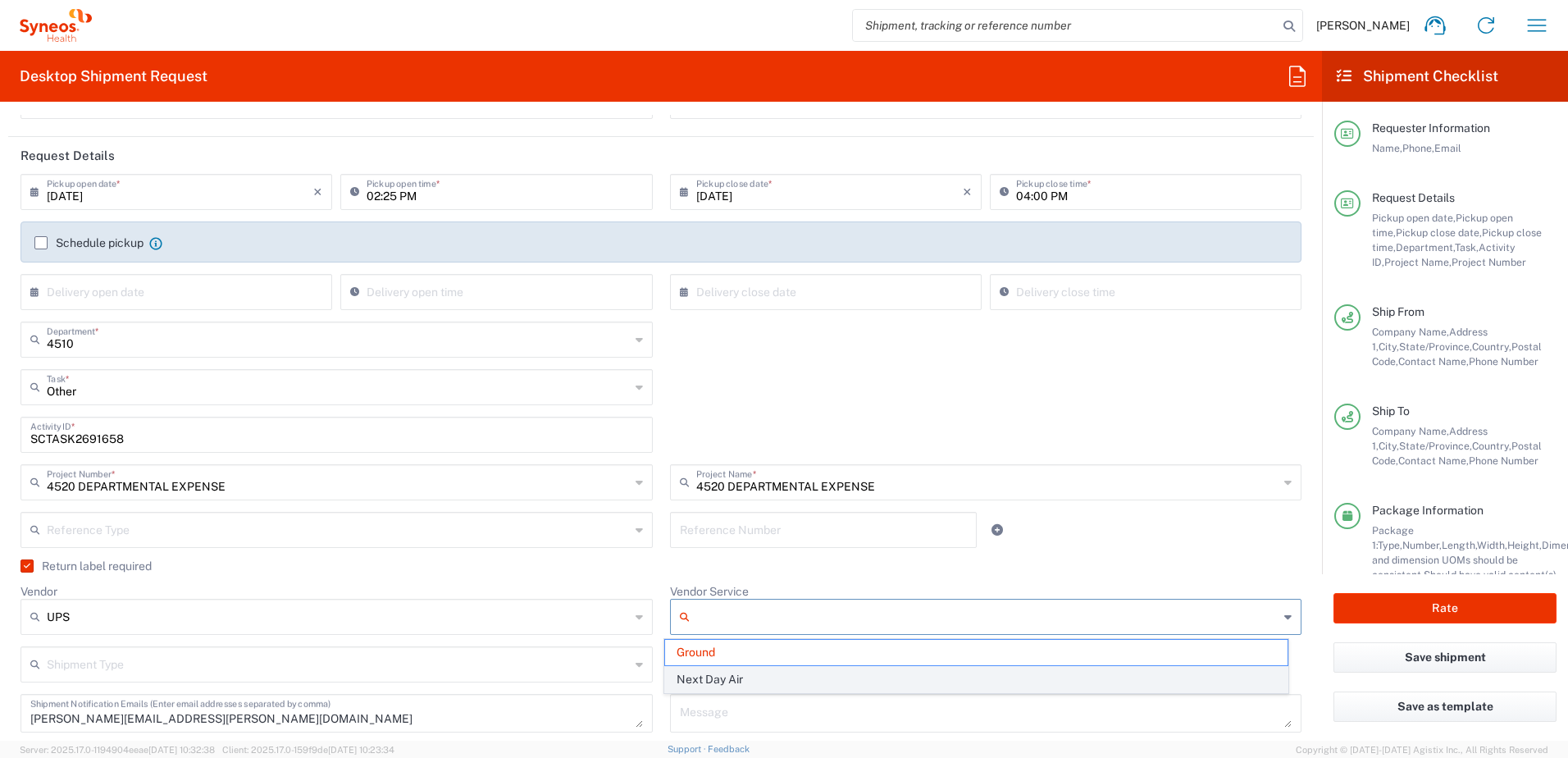
click at [727, 675] on span "Next Day Air" at bounding box center [976, 679] width 623 height 25
type input "Next Day Air"
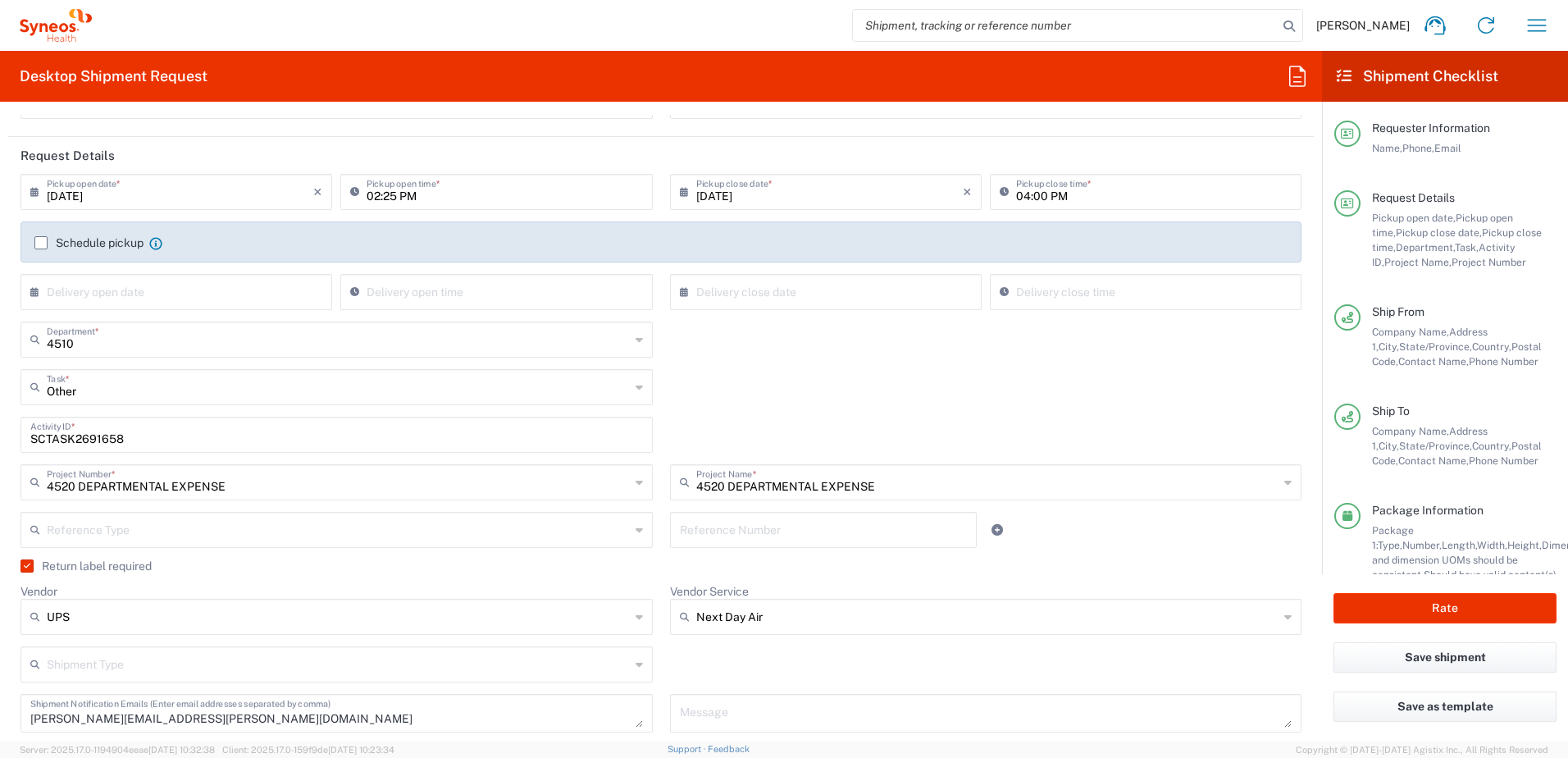
click at [735, 656] on div "Shipment Type Batch Regular" at bounding box center [661, 669] width 1298 height 47
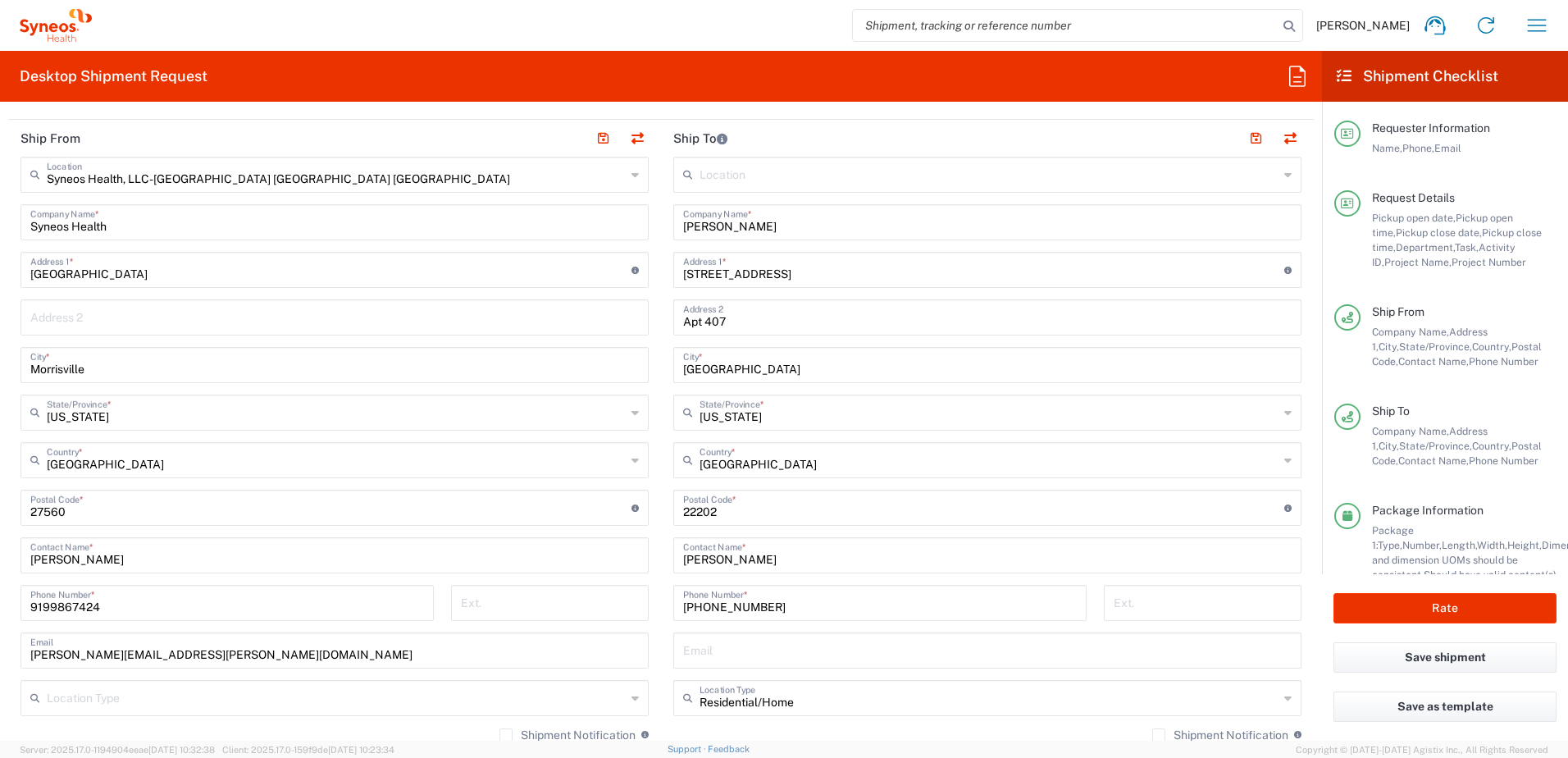
scroll to position [820, 0]
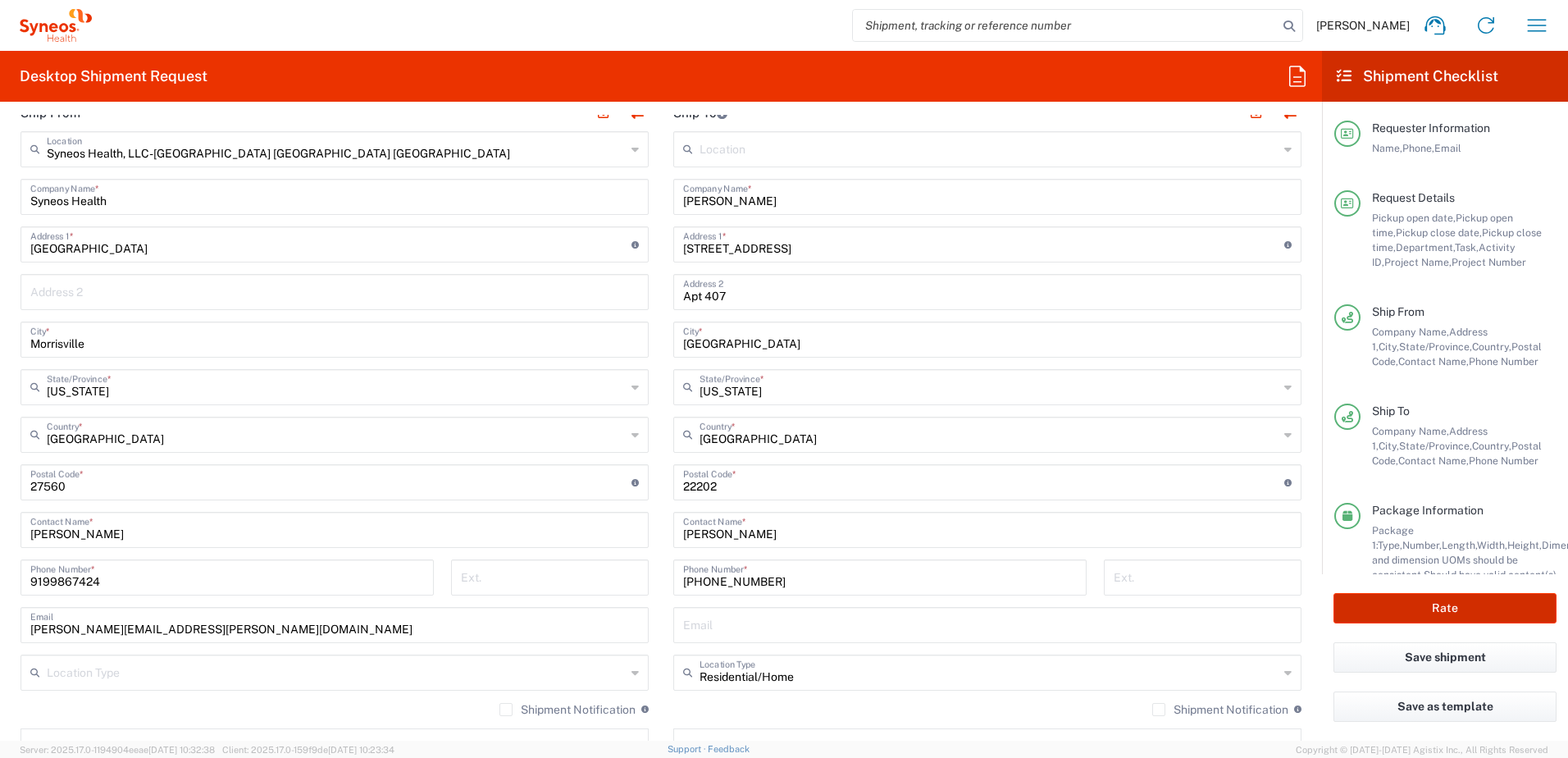
click at [1435, 603] on button "Rate" at bounding box center [1444, 608] width 223 height 31
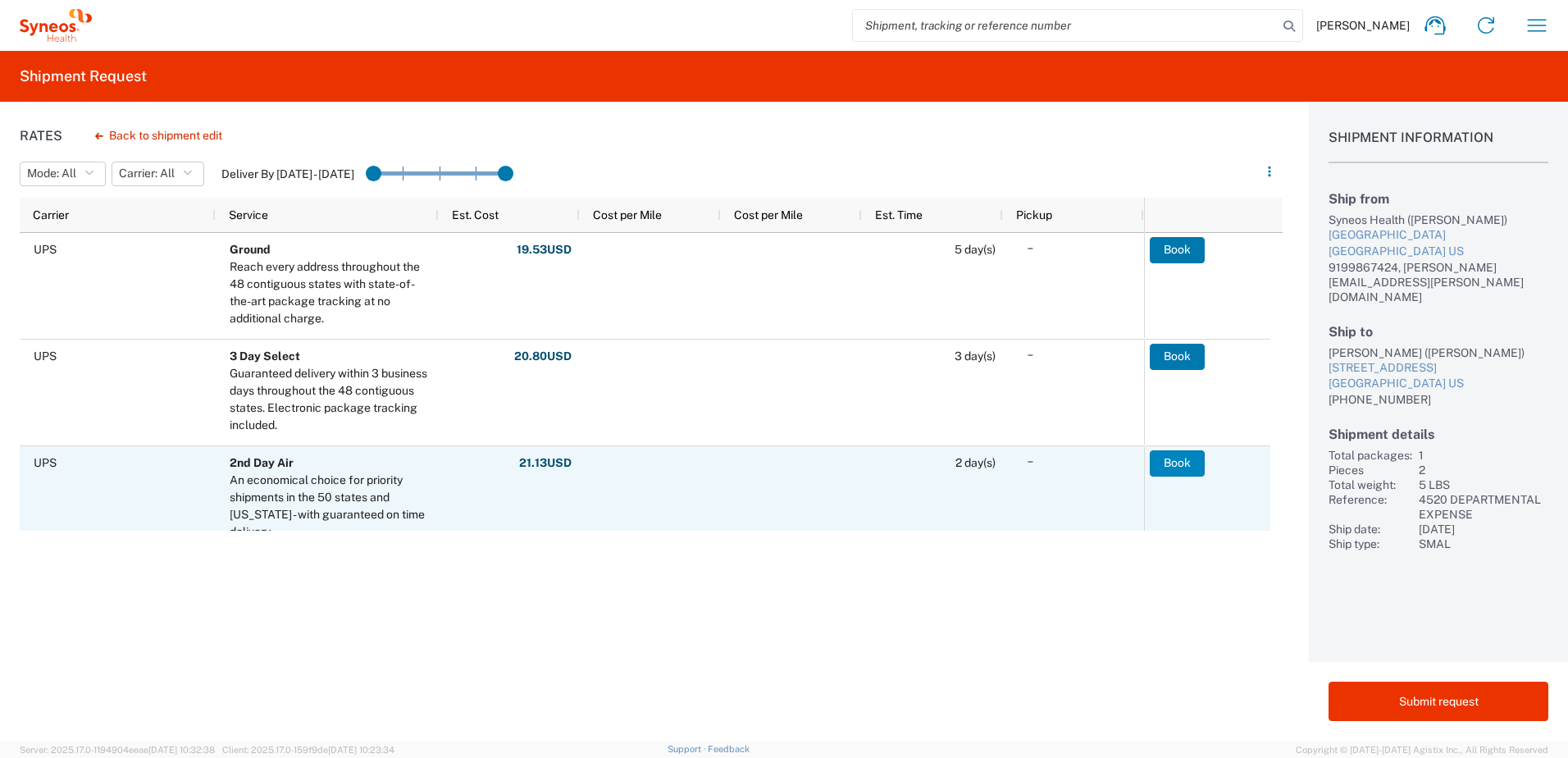
click at [1165, 458] on button "Book" at bounding box center [1177, 464] width 55 height 26
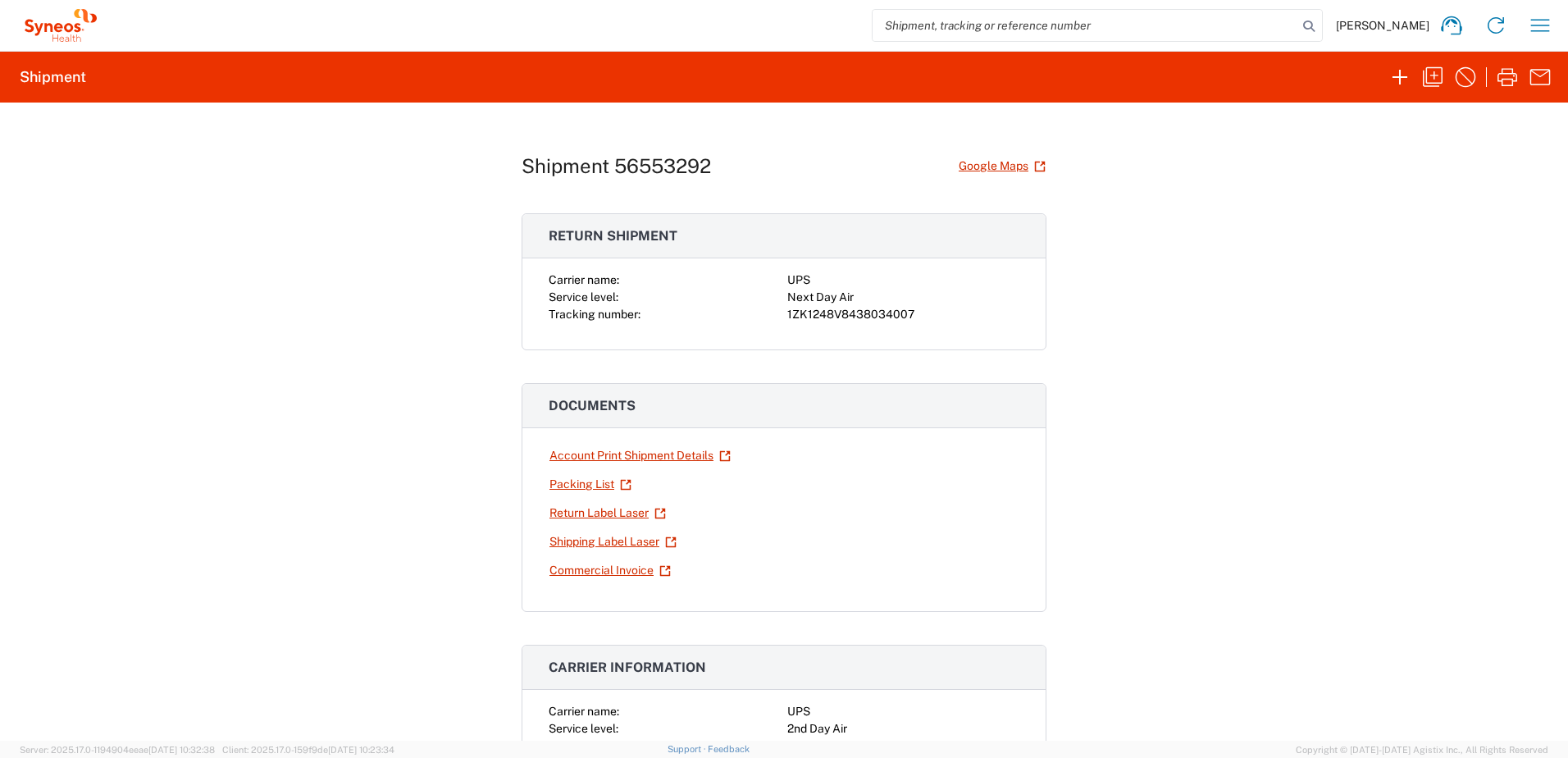
click at [876, 316] on div "1ZK1248V8438034007" at bounding box center [903, 315] width 232 height 18
copy div "1ZK1248V8438034007"
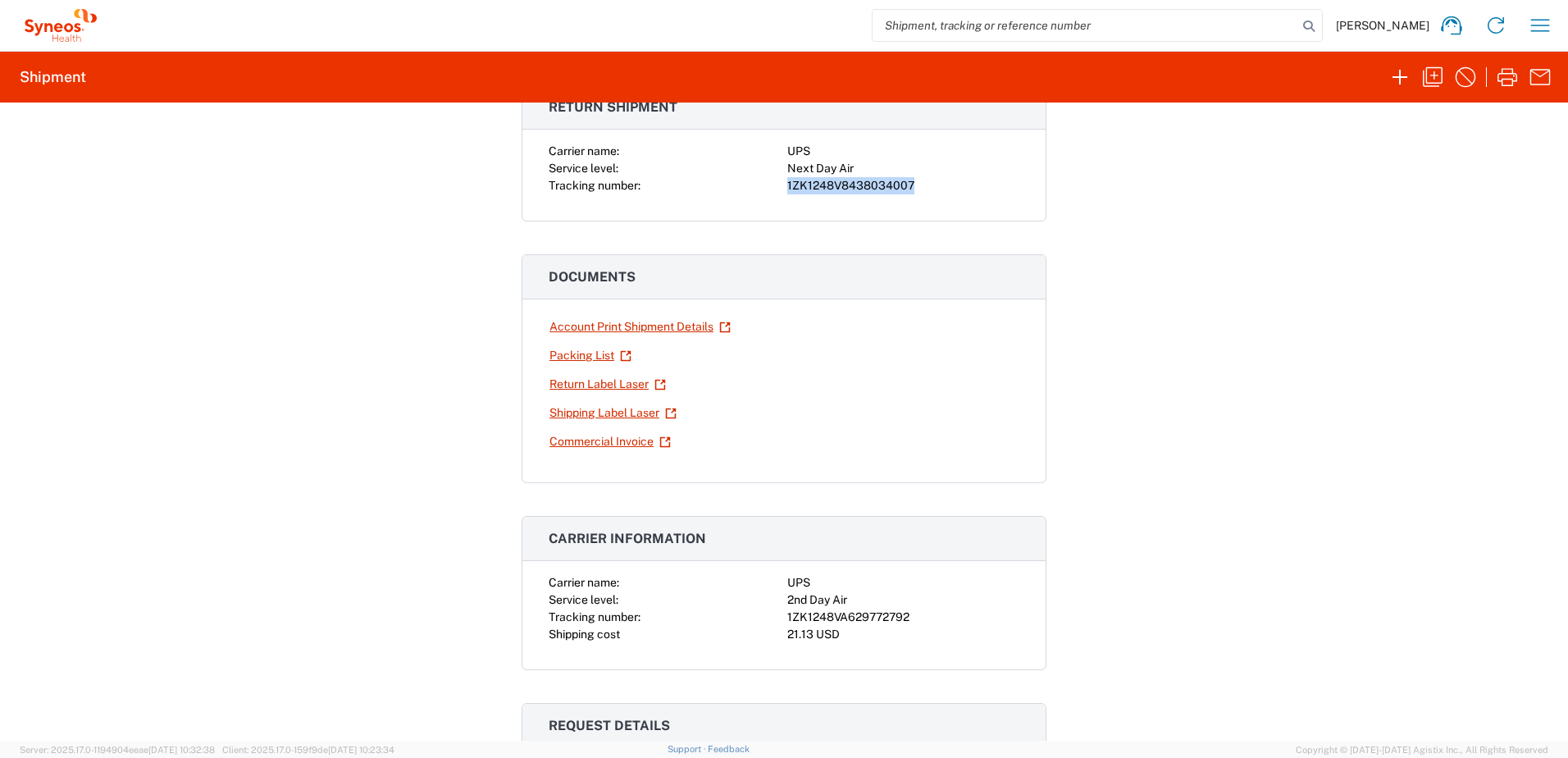
scroll to position [329, 0]
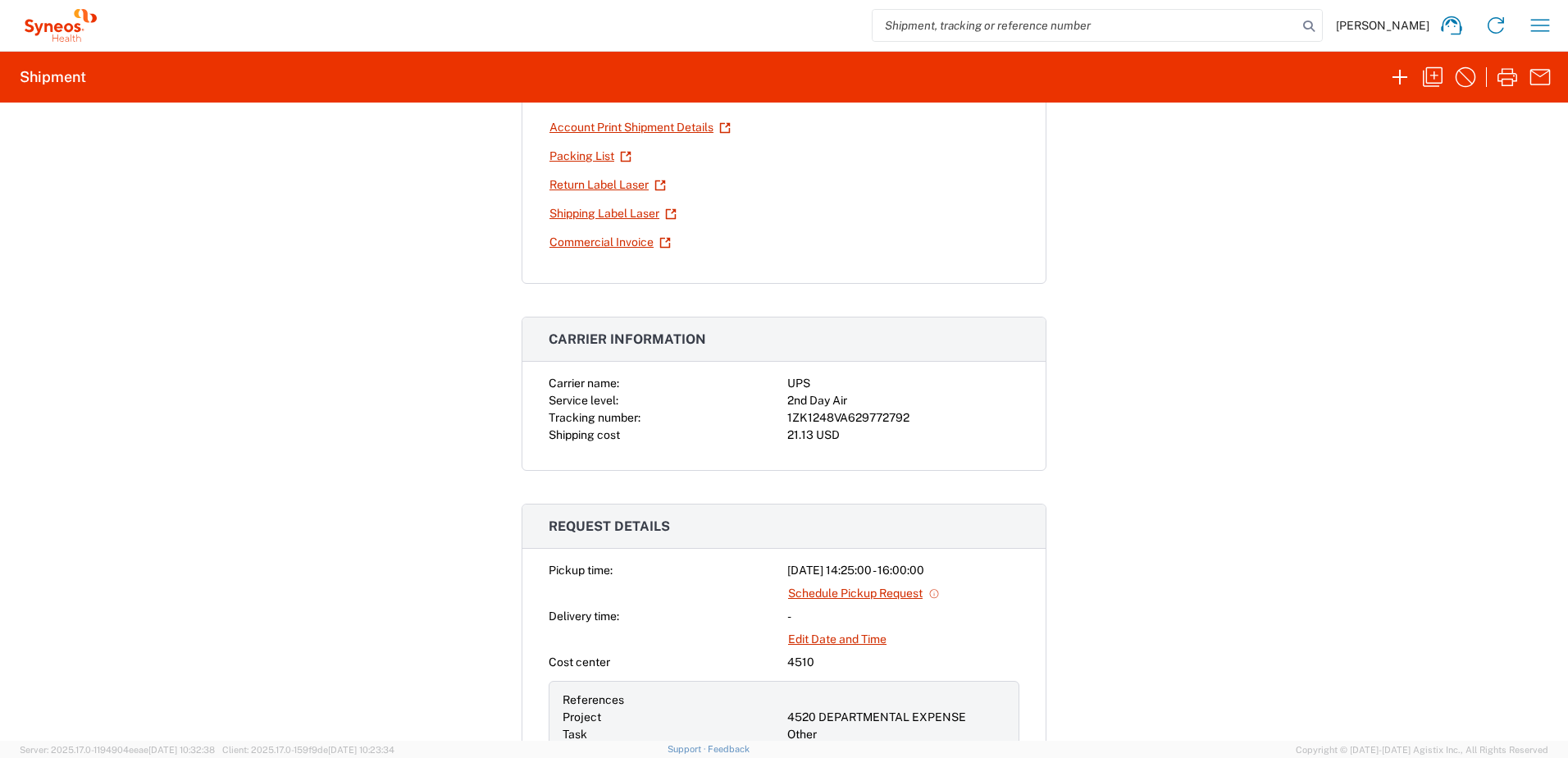
click at [870, 417] on div "1ZK1248VA629772792" at bounding box center [903, 417] width 232 height 18
copy div "1ZK1248VA629772792"
